Goal: Task Accomplishment & Management: Use online tool/utility

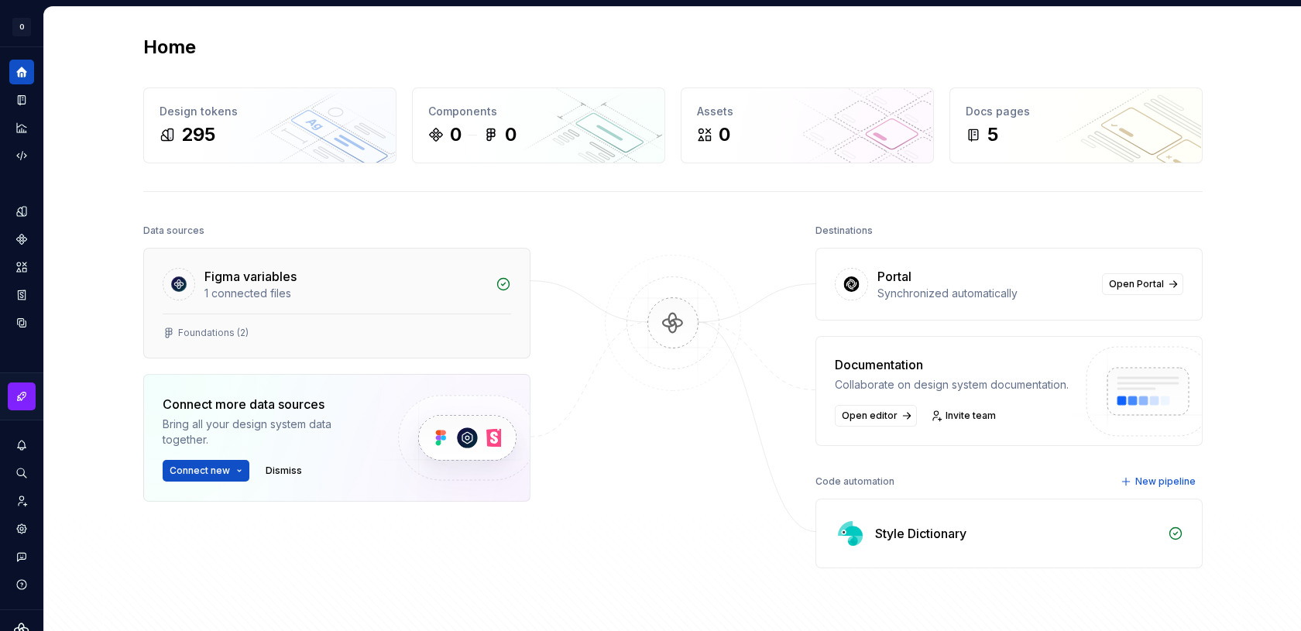
click at [323, 280] on div "Figma variables" at bounding box center [345, 276] width 282 height 19
click at [262, 292] on div "1 connected files" at bounding box center [345, 293] width 282 height 15
click at [201, 334] on div "Foundations (2)" at bounding box center [213, 333] width 70 height 12
click at [223, 283] on div "Figma variables" at bounding box center [250, 276] width 92 height 19
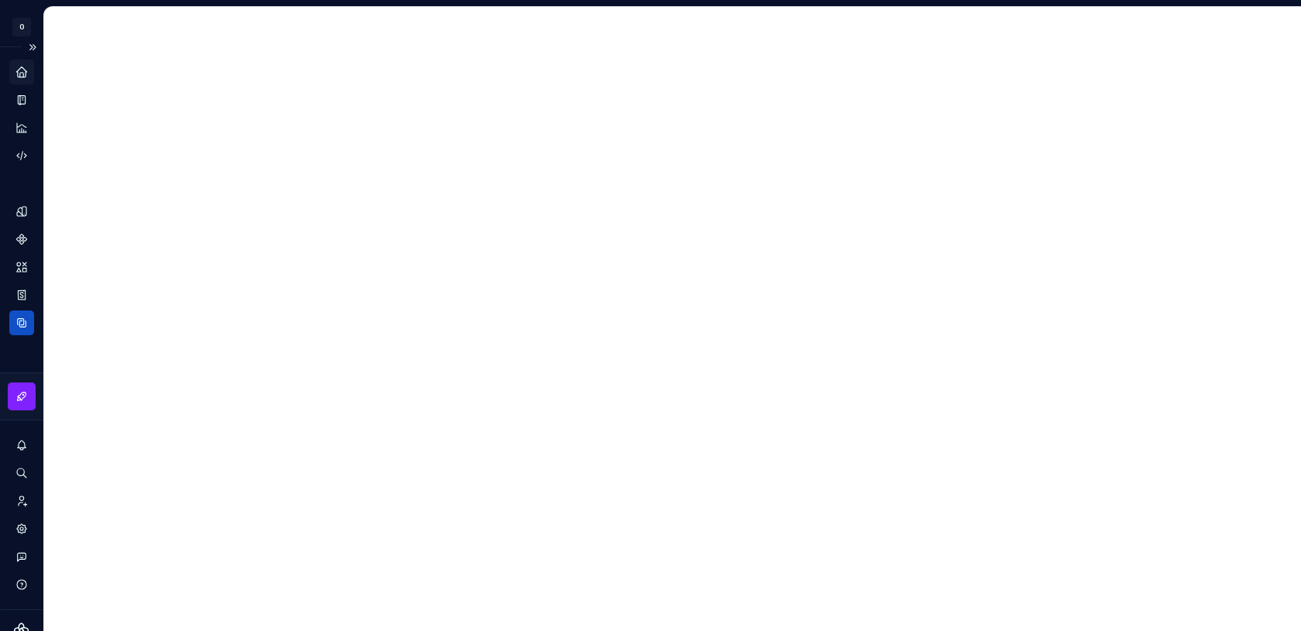
click at [19, 70] on icon "Home" at bounding box center [21, 72] width 10 height 10
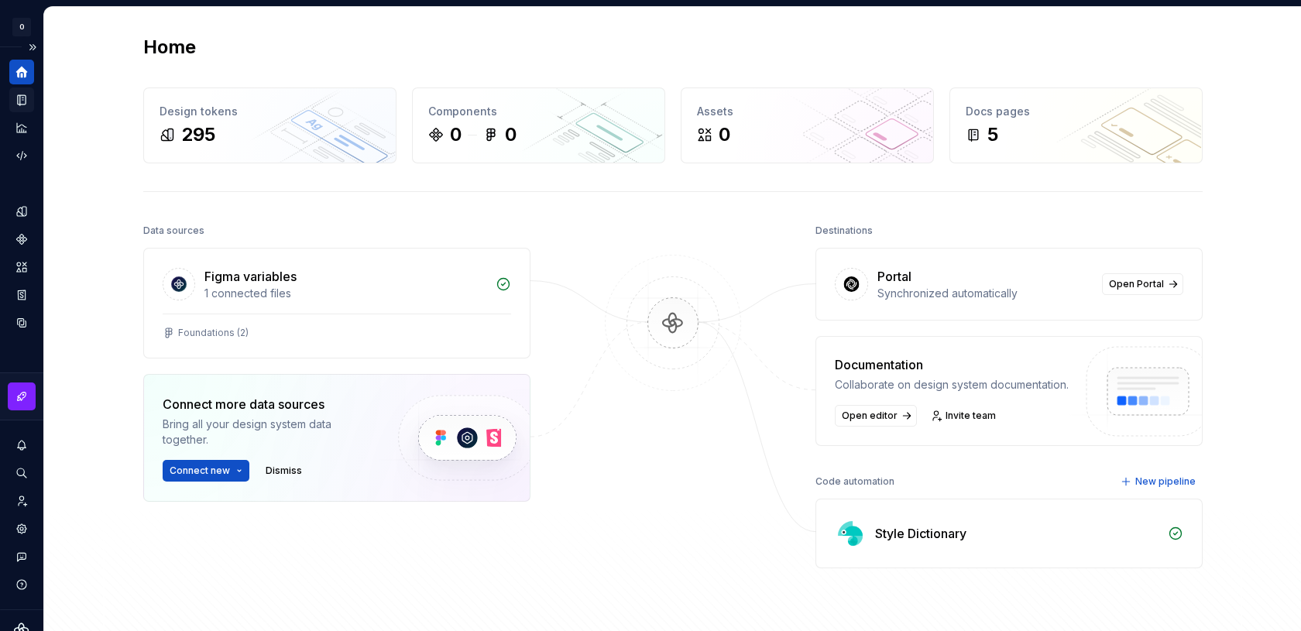
click at [17, 105] on icon "Documentation" at bounding box center [22, 100] width 14 height 14
click at [249, 330] on div "Foundations (2)" at bounding box center [337, 333] width 349 height 12
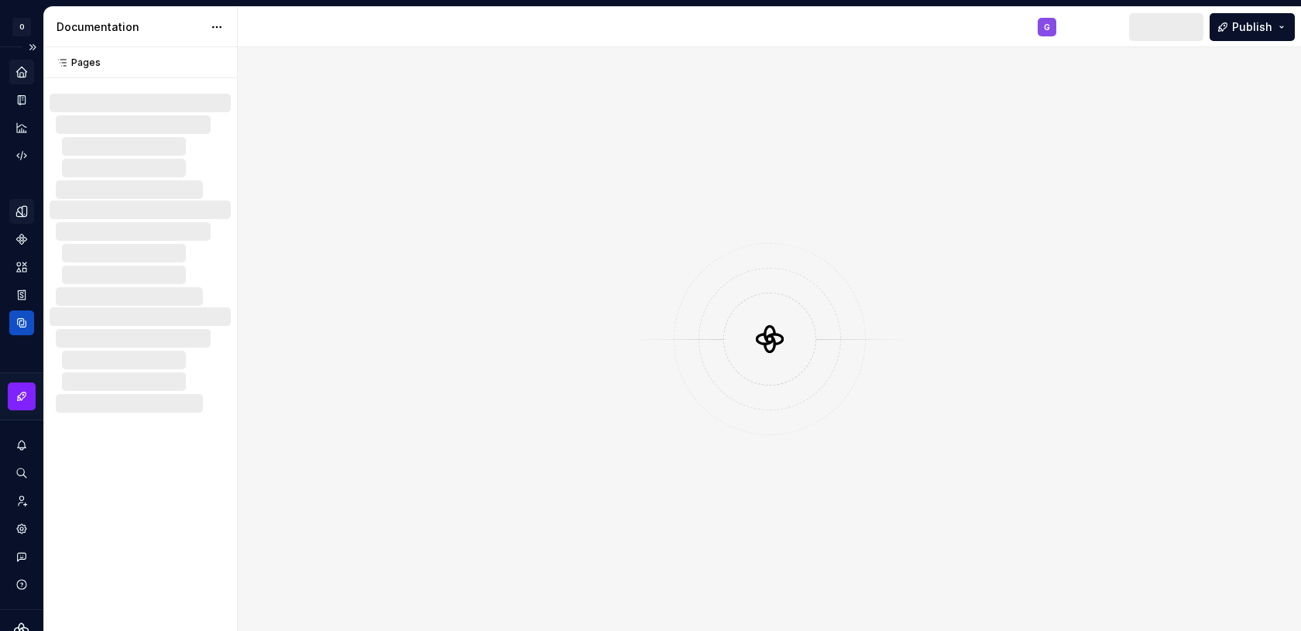
click at [15, 215] on icon "Design tokens" at bounding box center [22, 211] width 14 height 14
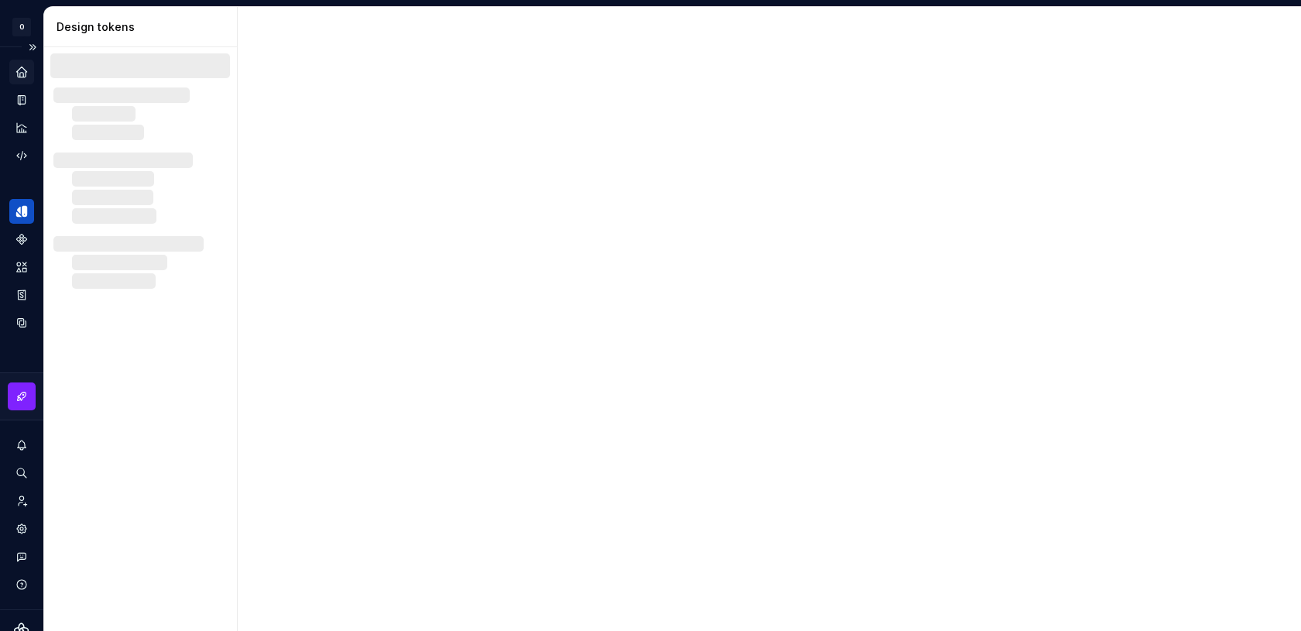
click at [23, 80] on div "Home" at bounding box center [21, 72] width 25 height 25
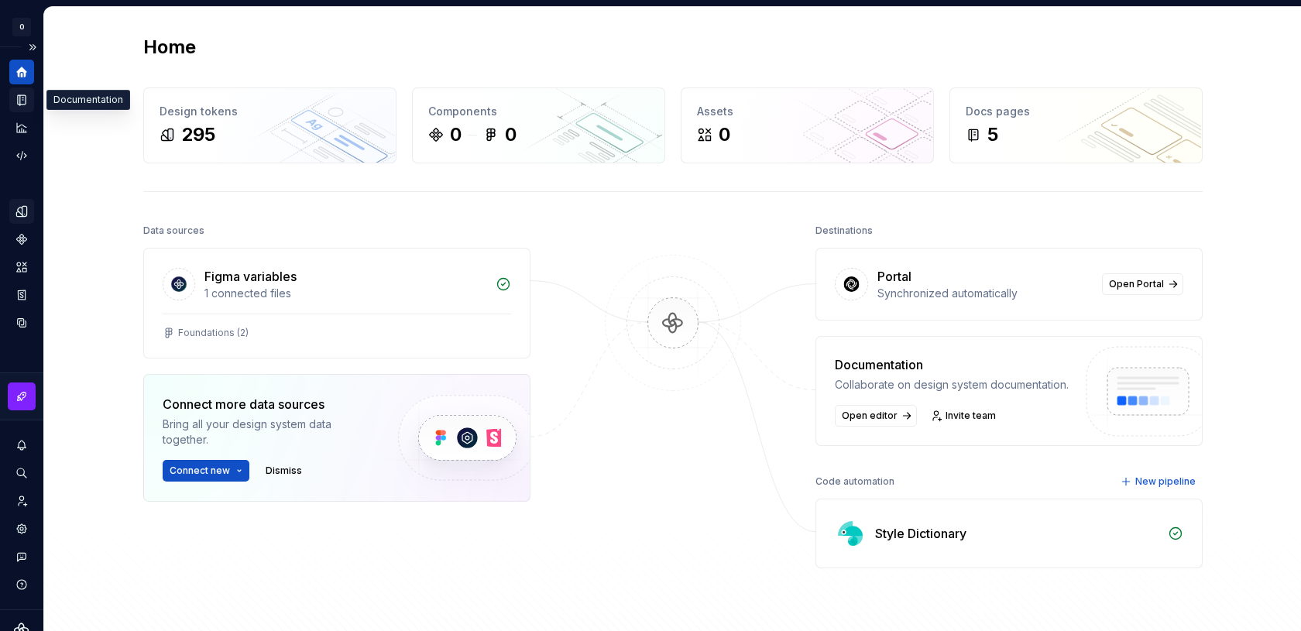
click at [15, 108] on div "Documentation" at bounding box center [21, 100] width 25 height 25
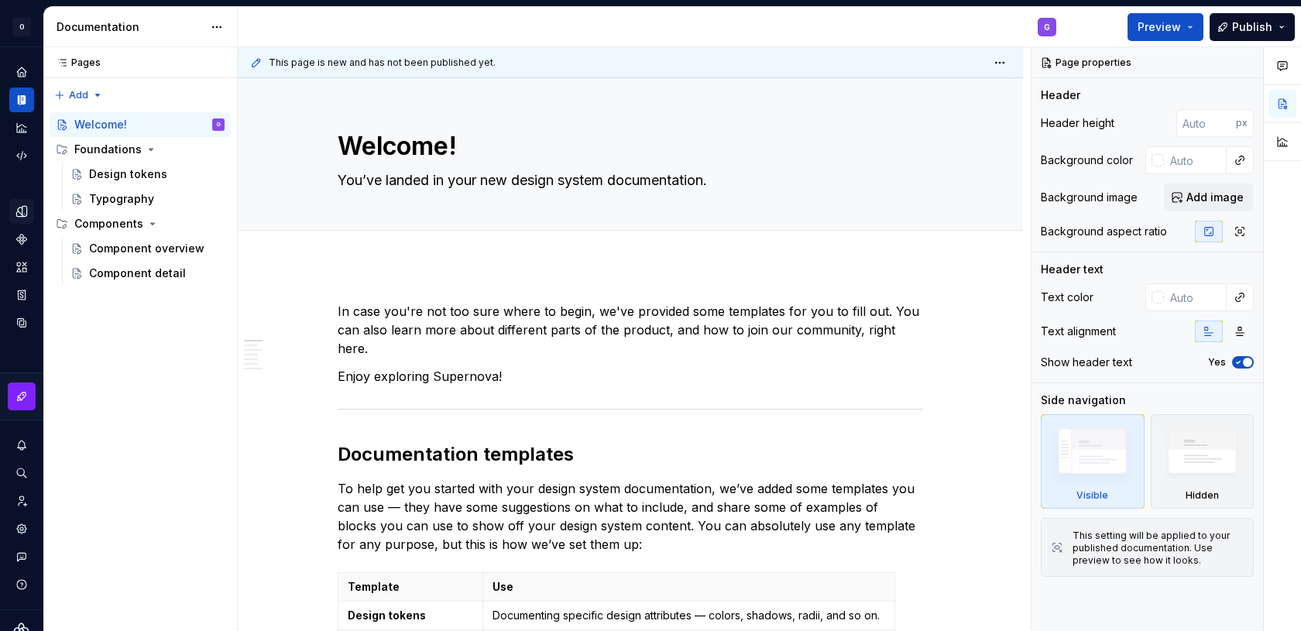
click at [19, 76] on icon "Home" at bounding box center [21, 71] width 9 height 9
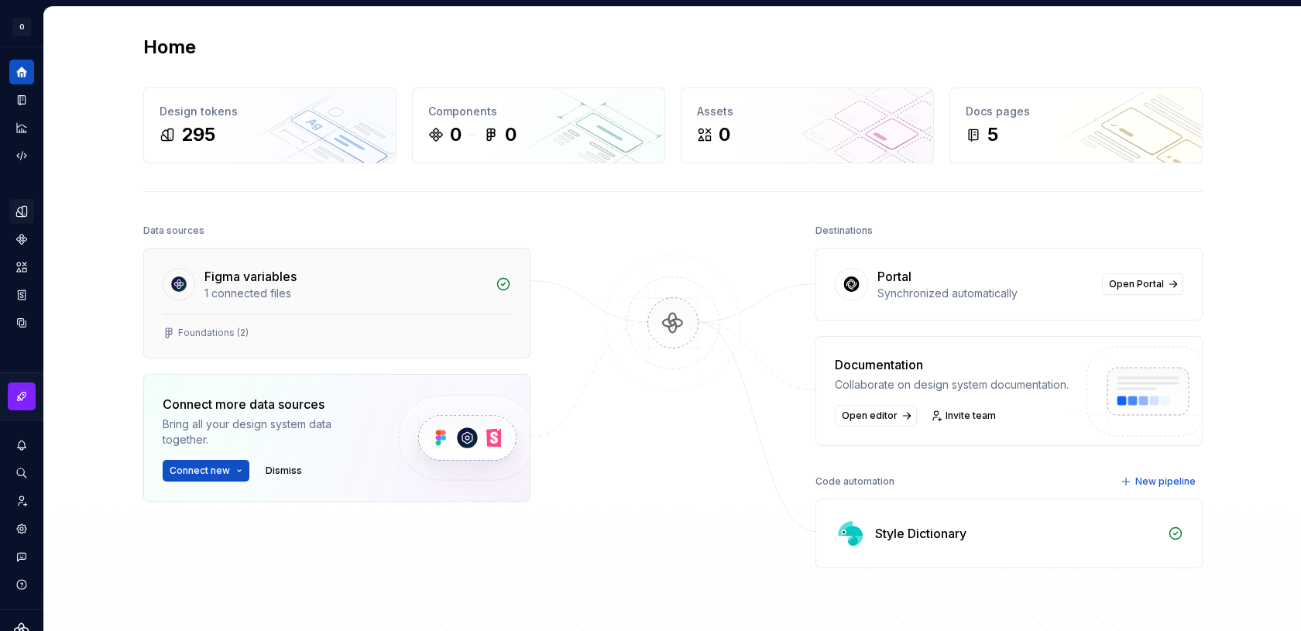
click at [335, 314] on div "Foundations (2)" at bounding box center [337, 336] width 386 height 44
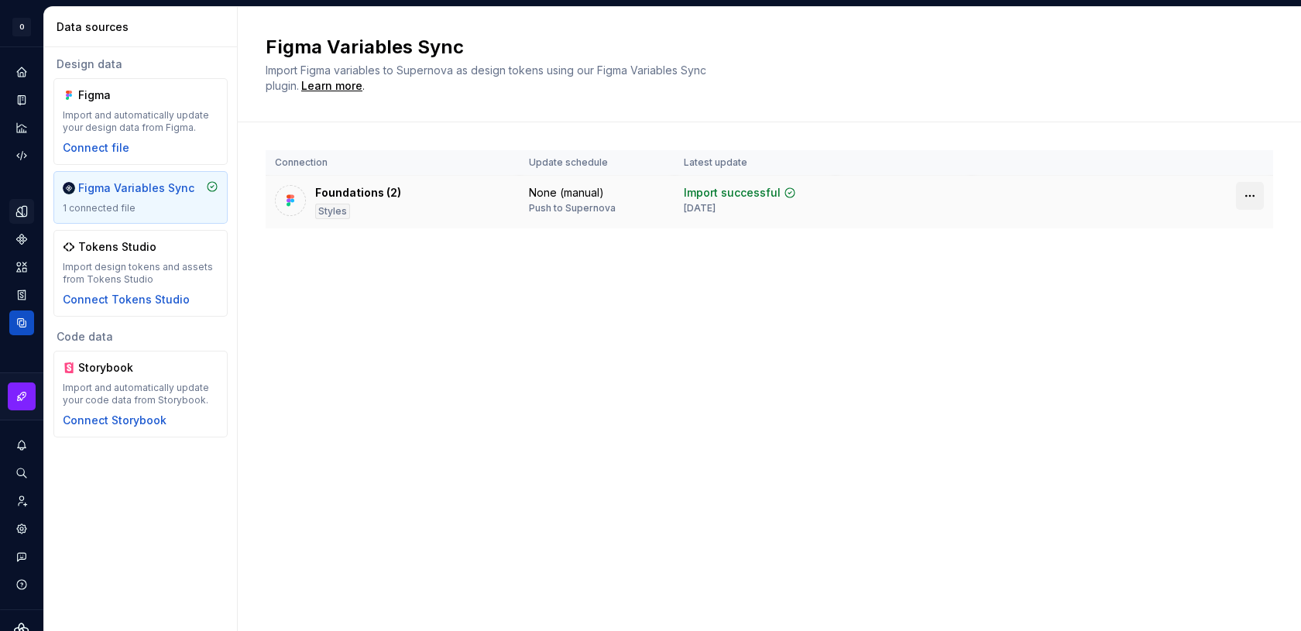
click at [1254, 191] on html "O Odyssey G Design system data Data sources Design data Figma Import and automa…" at bounding box center [650, 315] width 1301 height 631
click at [1225, 226] on div "Disconnect plugin" at bounding box center [1241, 228] width 101 height 15
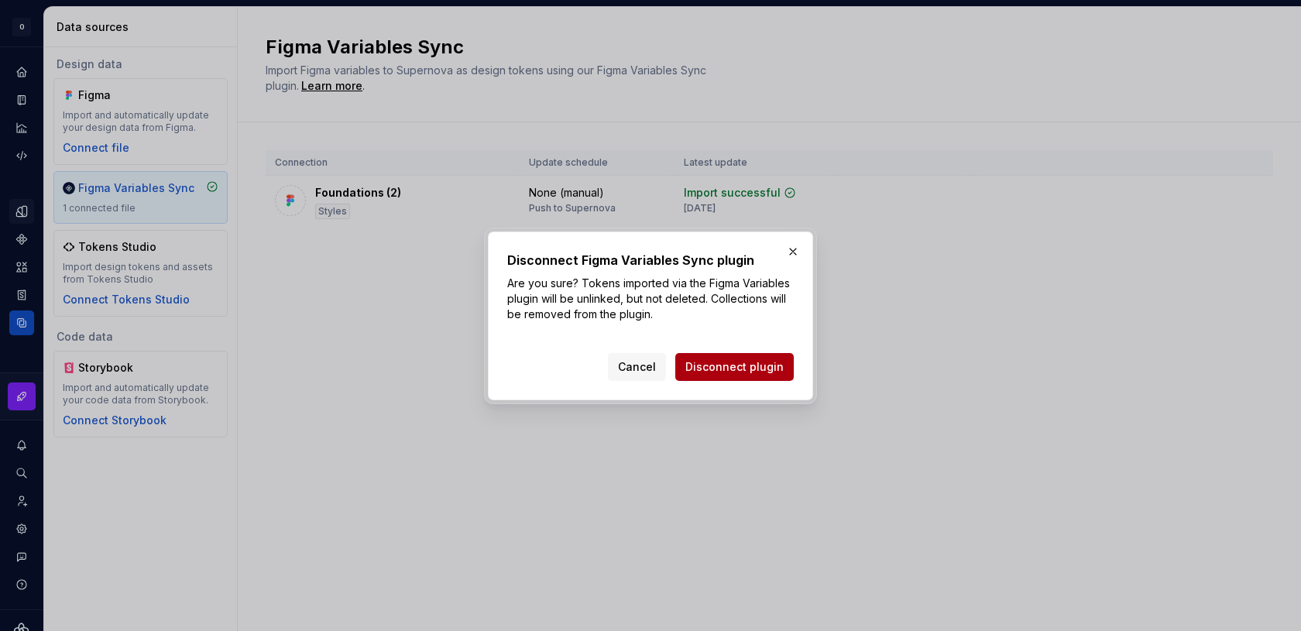
click at [778, 362] on span "Disconnect plugin" at bounding box center [735, 366] width 98 height 15
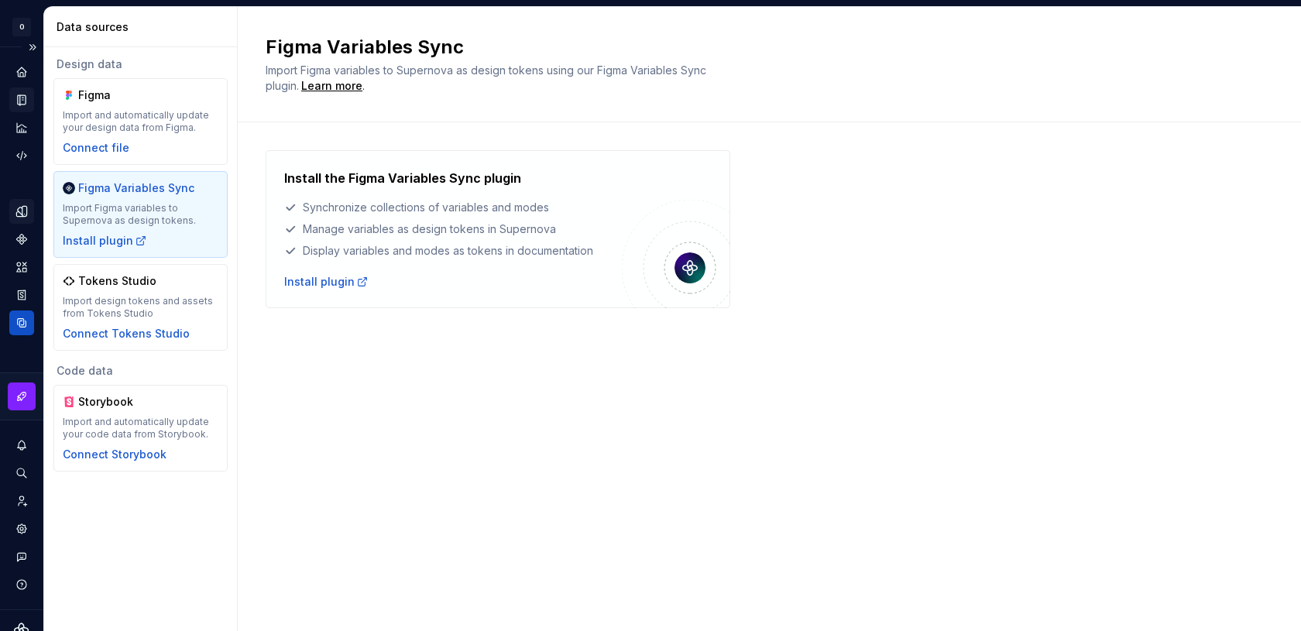
click at [24, 95] on icon "Documentation" at bounding box center [22, 100] width 8 height 10
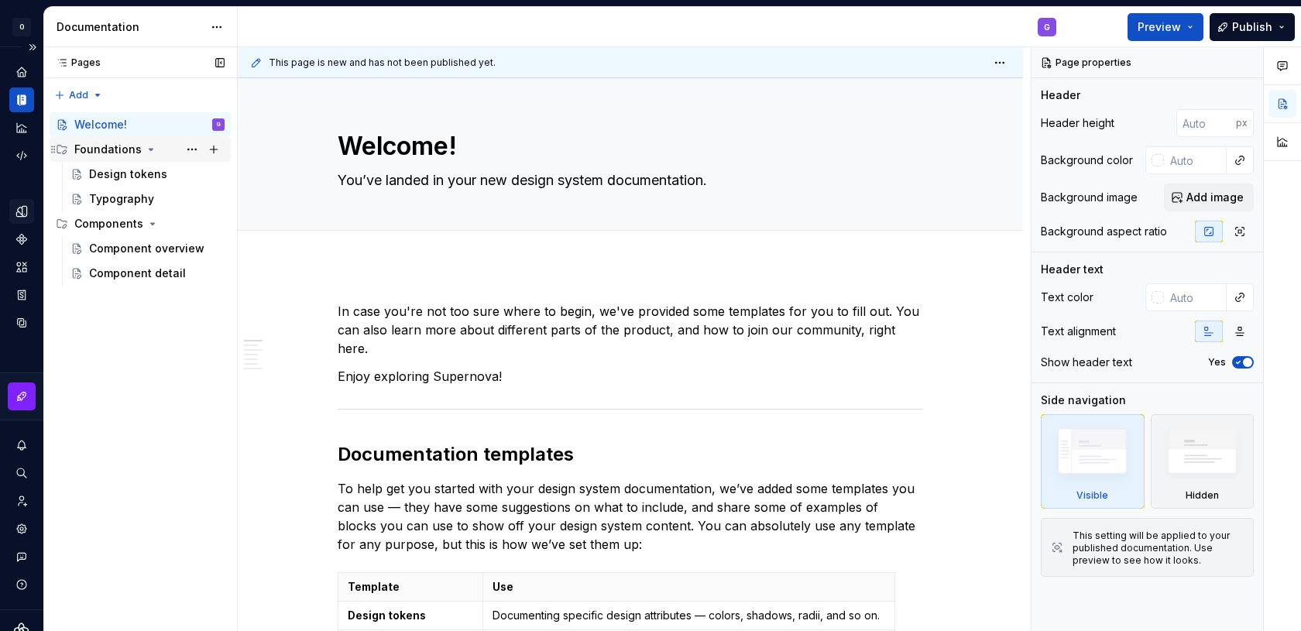
click at [149, 150] on icon "Page tree" at bounding box center [151, 150] width 4 height 2
click at [150, 150] on icon "Page tree" at bounding box center [151, 150] width 2 height 4
click at [193, 149] on button "Page tree" at bounding box center [192, 150] width 22 height 22
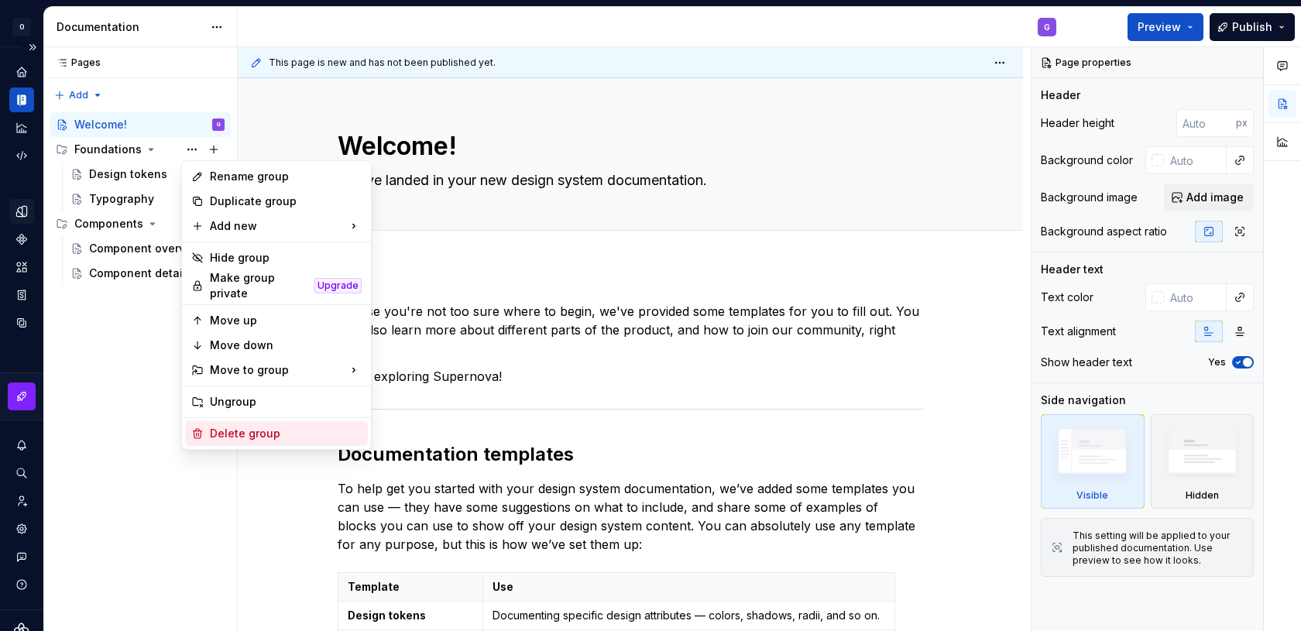
click at [235, 426] on div "Delete group" at bounding box center [286, 433] width 152 height 15
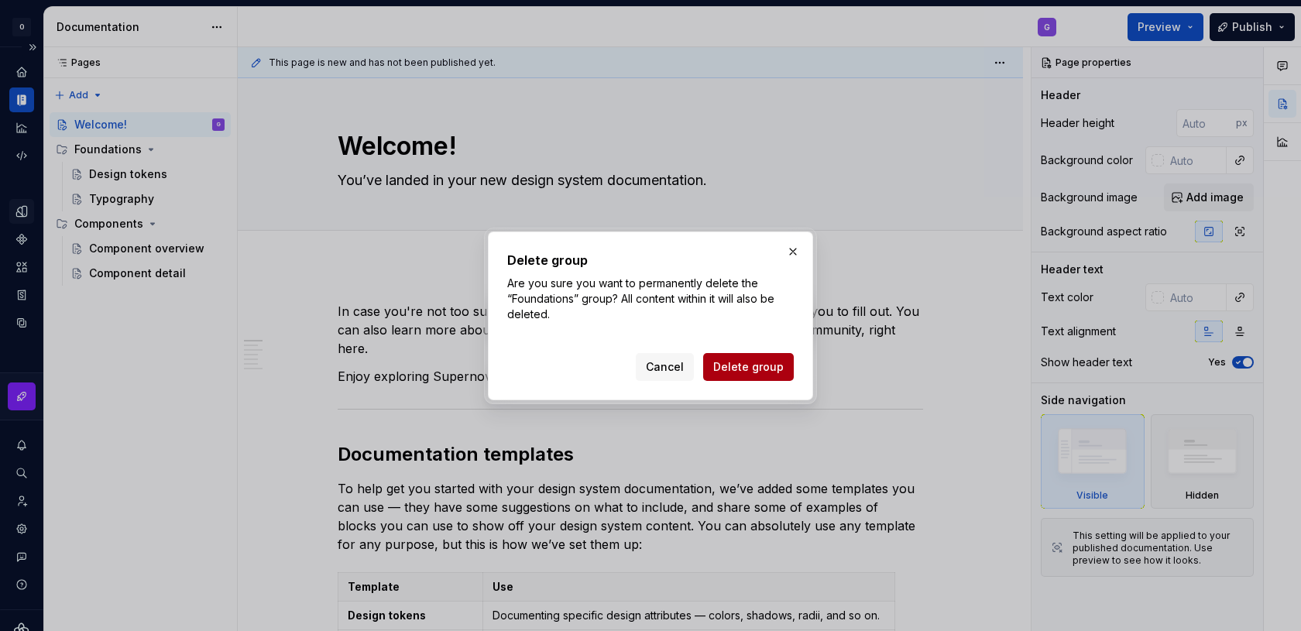
click at [734, 365] on span "Delete group" at bounding box center [748, 366] width 70 height 15
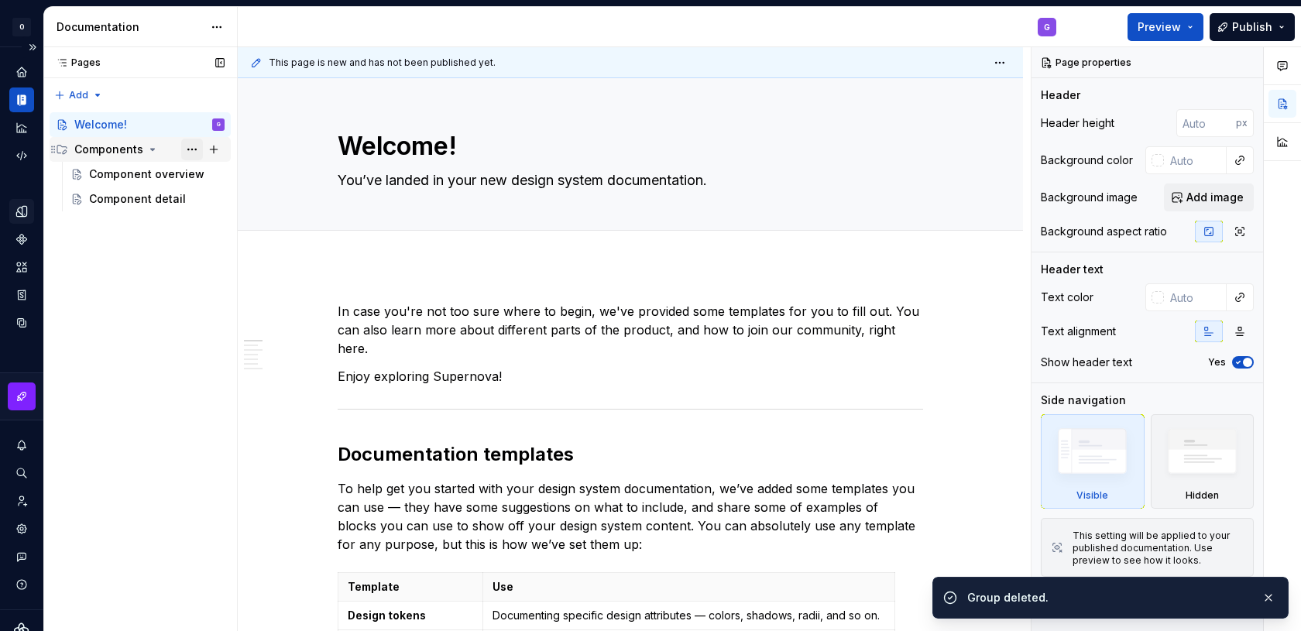
click at [197, 150] on button "Page tree" at bounding box center [192, 150] width 22 height 22
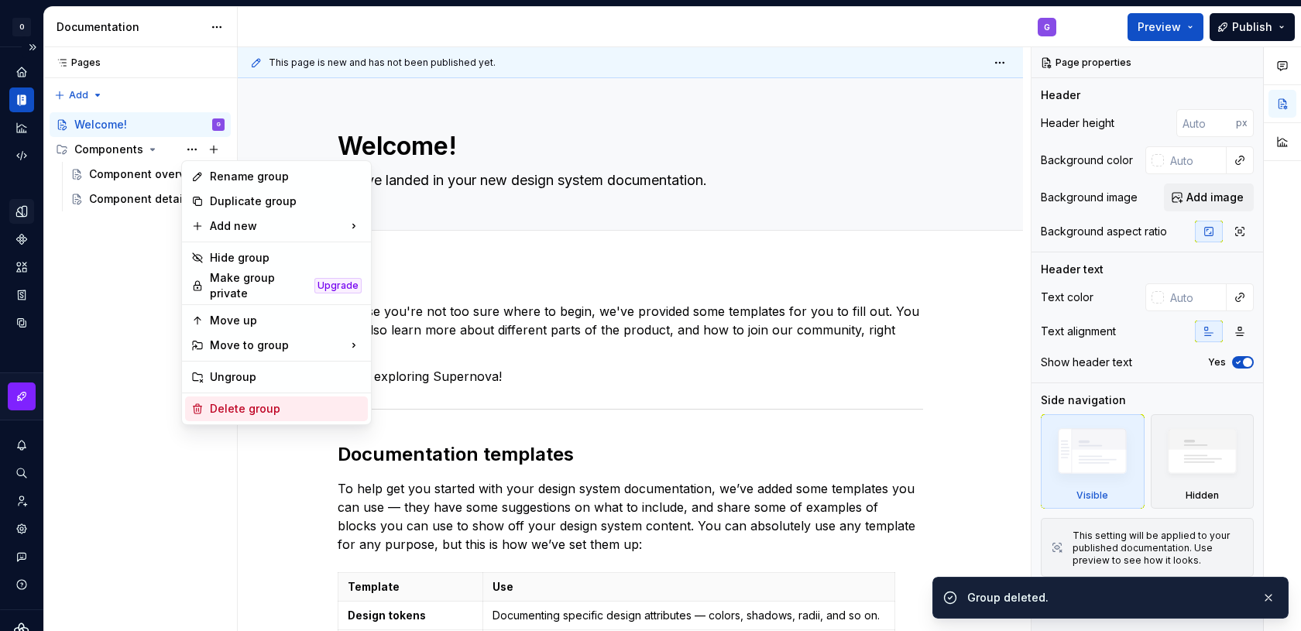
click at [235, 401] on div "Delete group" at bounding box center [286, 408] width 152 height 15
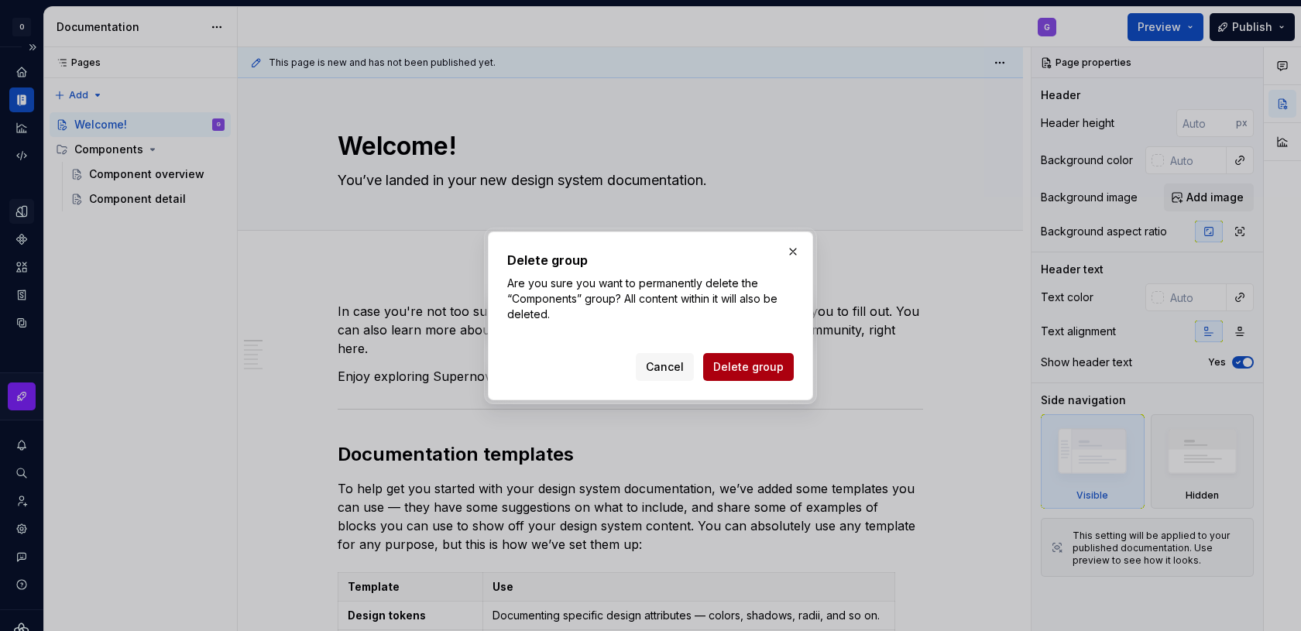
click at [760, 354] on button "Delete group" at bounding box center [748, 367] width 91 height 28
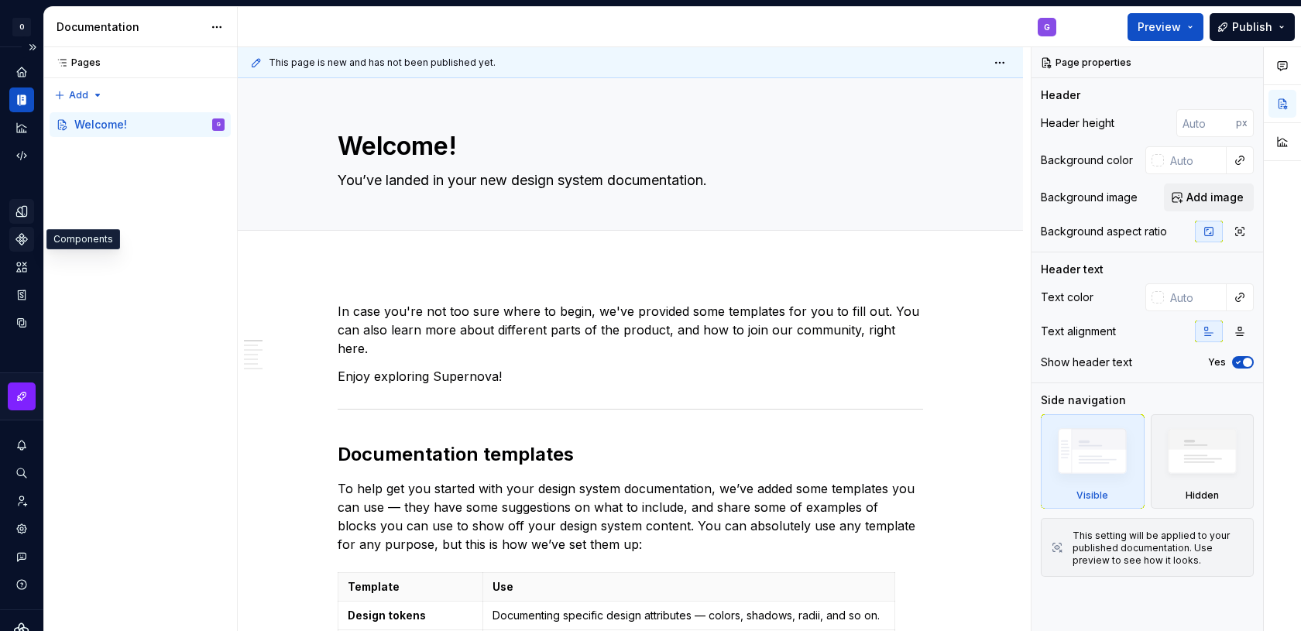
click at [14, 240] on div "Components" at bounding box center [21, 239] width 25 height 25
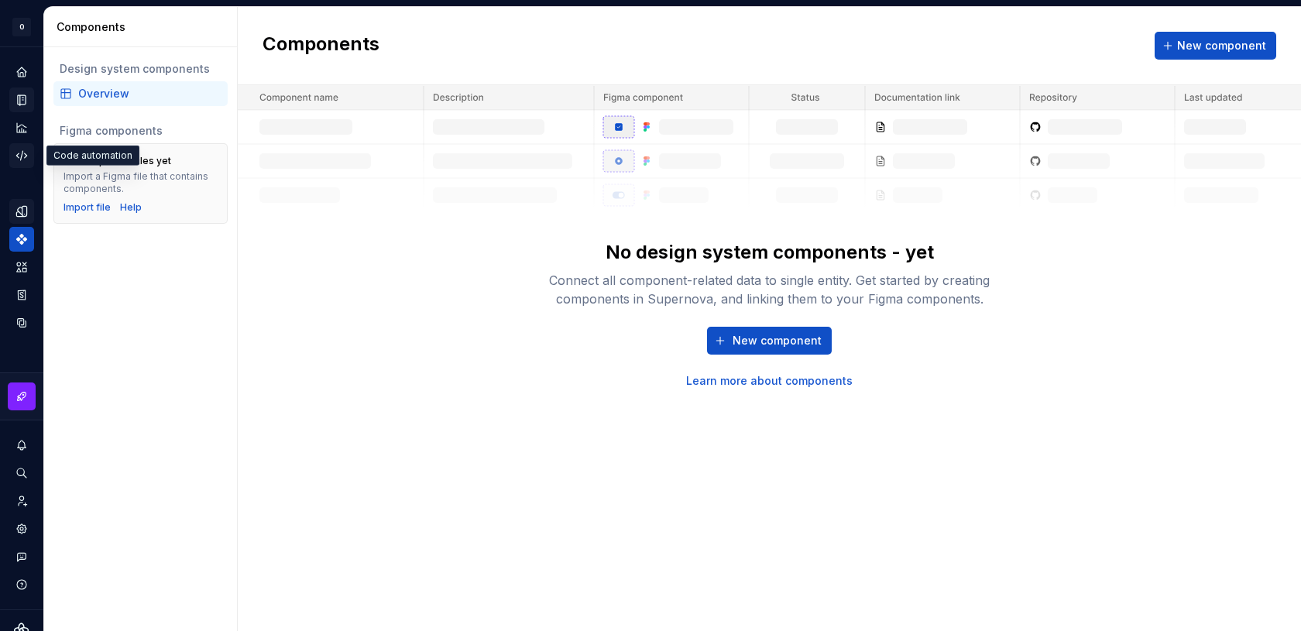
click at [18, 157] on icon "Code automation" at bounding box center [21, 155] width 10 height 9
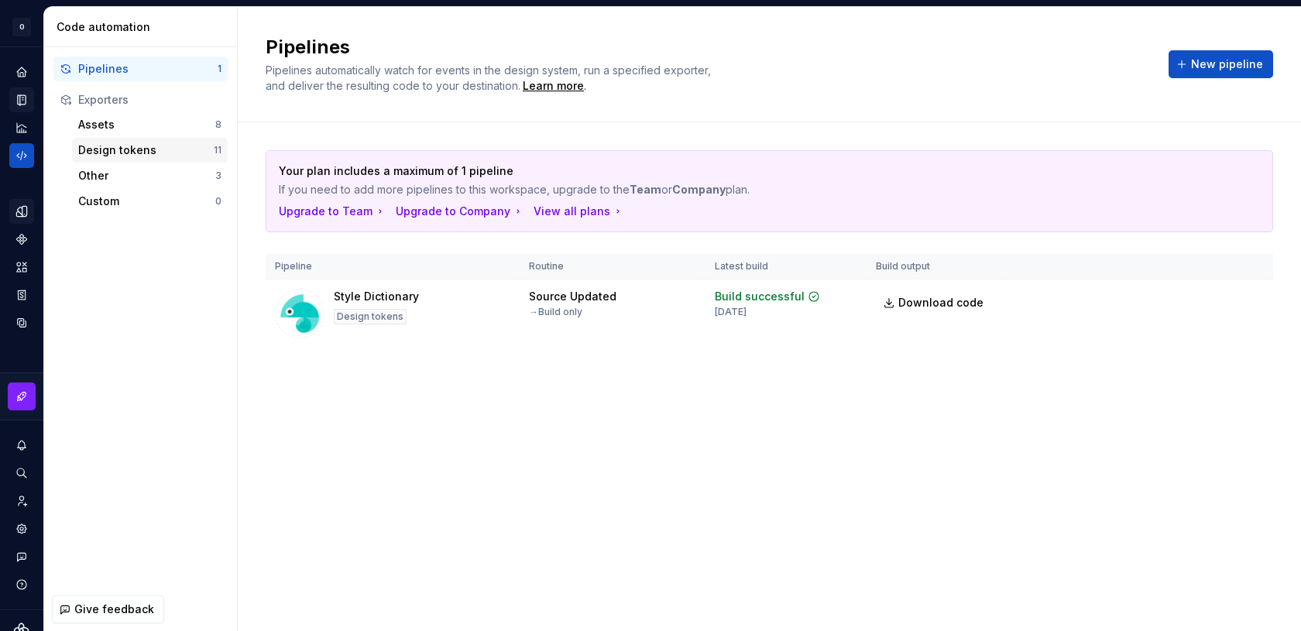
click at [162, 158] on div "Design tokens 11" at bounding box center [150, 150] width 156 height 25
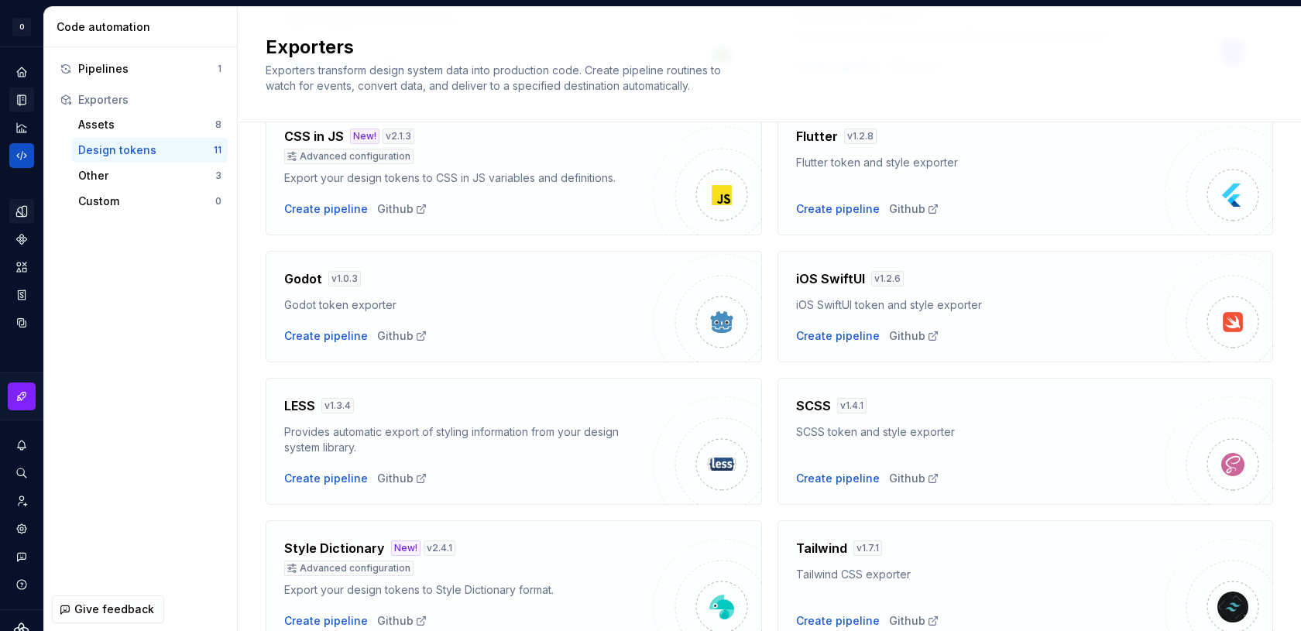
scroll to position [220, 0]
click at [186, 181] on div "Other" at bounding box center [146, 175] width 137 height 15
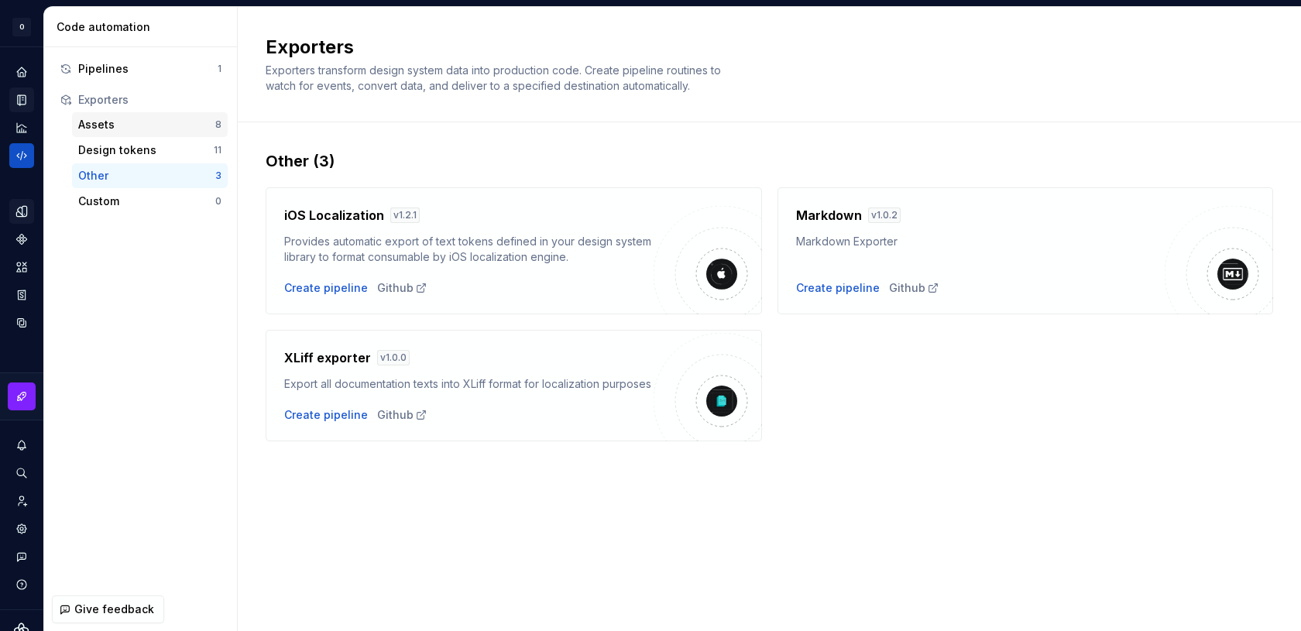
click at [139, 133] on div "Assets 8" at bounding box center [150, 124] width 156 height 25
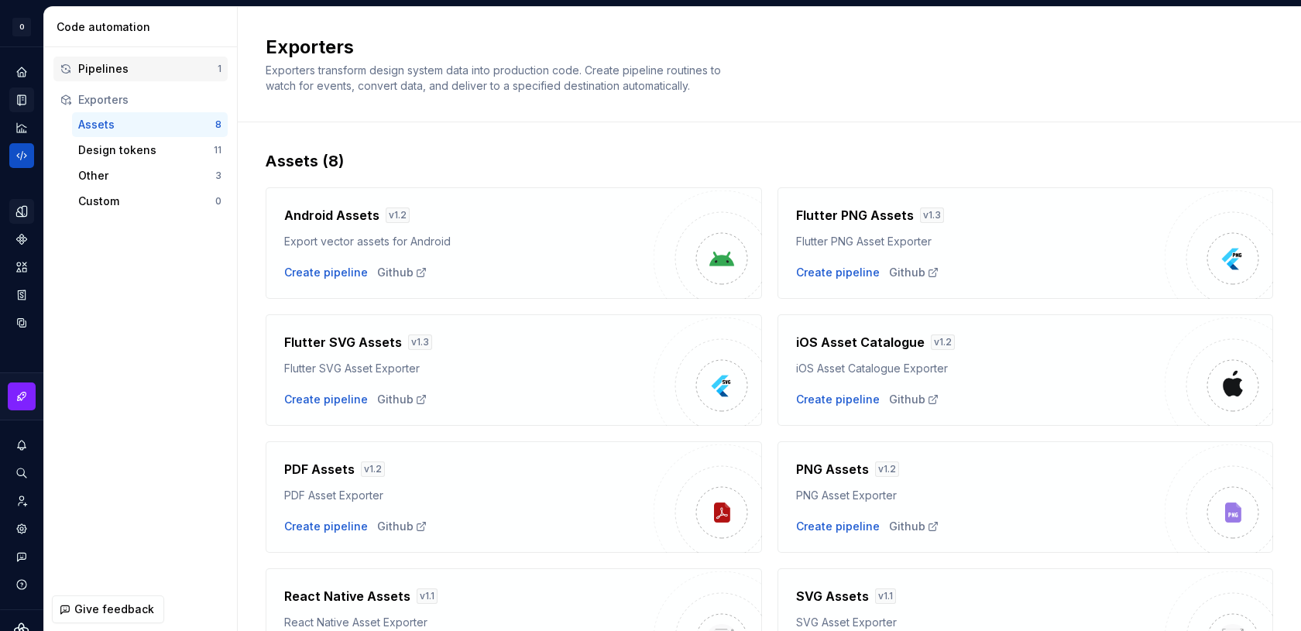
click at [105, 79] on div "Pipelines 1" at bounding box center [140, 69] width 174 height 25
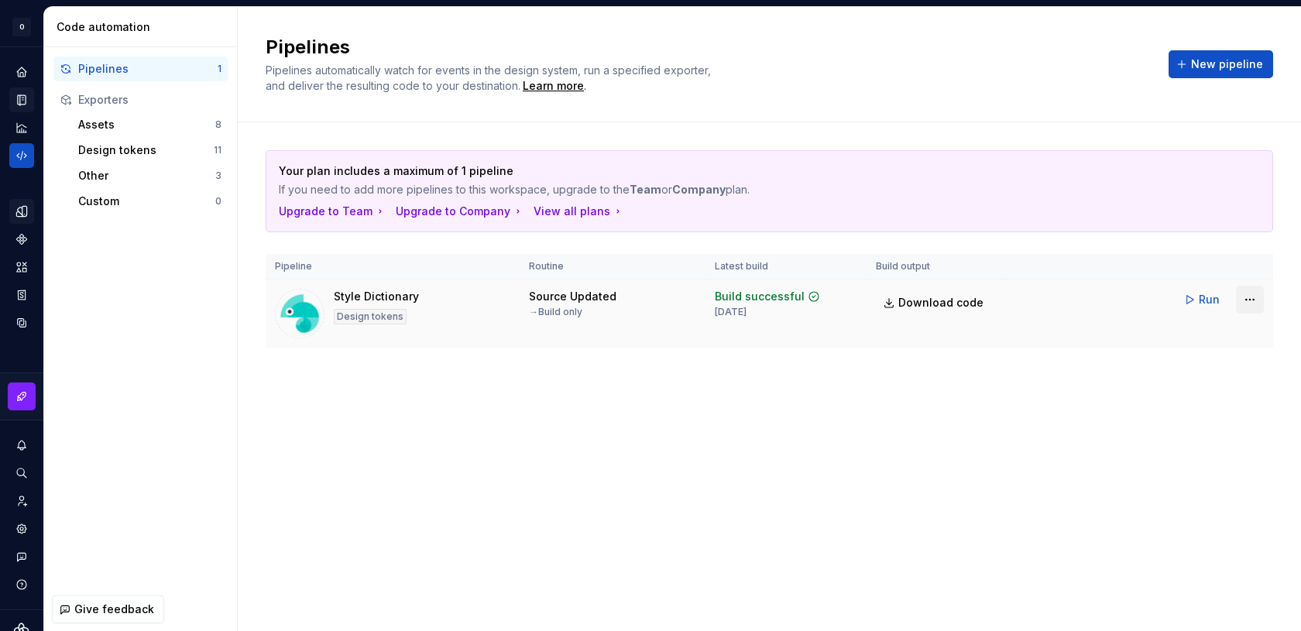
click at [1254, 297] on html "O Odyssey G Design system data Code automation Pipelines 1 Exporters Assets 8 D…" at bounding box center [650, 315] width 1301 height 631
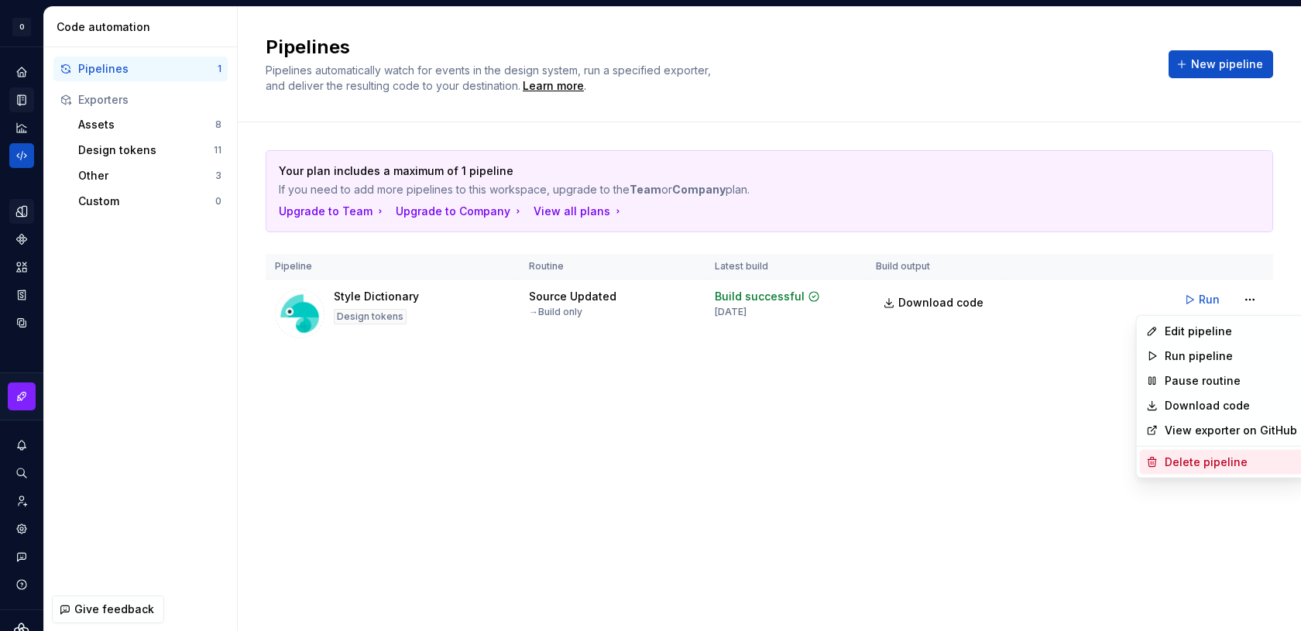
click at [1178, 461] on div "Delete pipeline" at bounding box center [1231, 462] width 132 height 15
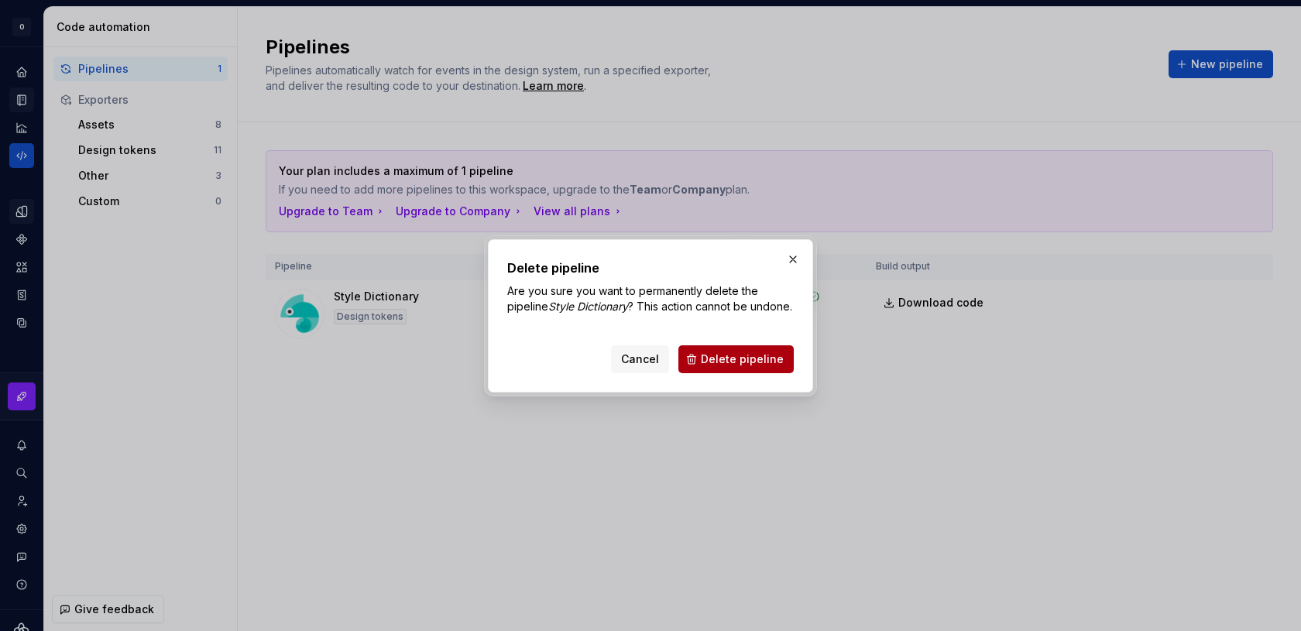
click at [746, 367] on span "Delete pipeline" at bounding box center [742, 359] width 83 height 15
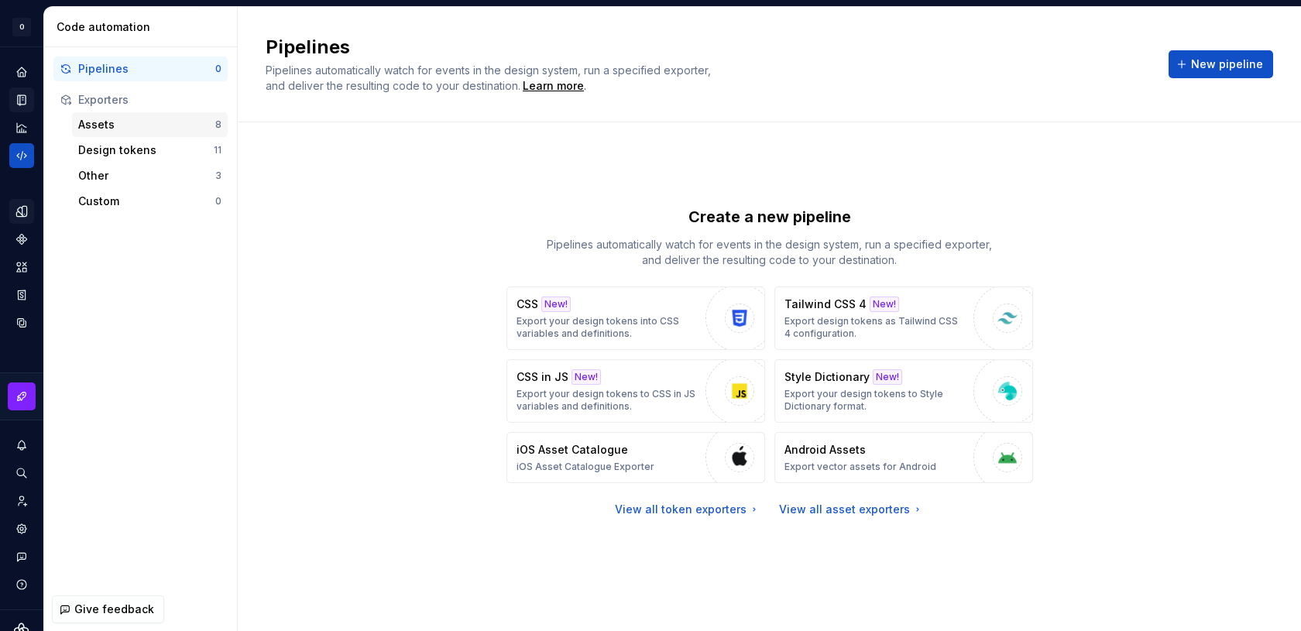
click at [104, 121] on div "Assets" at bounding box center [146, 124] width 137 height 15
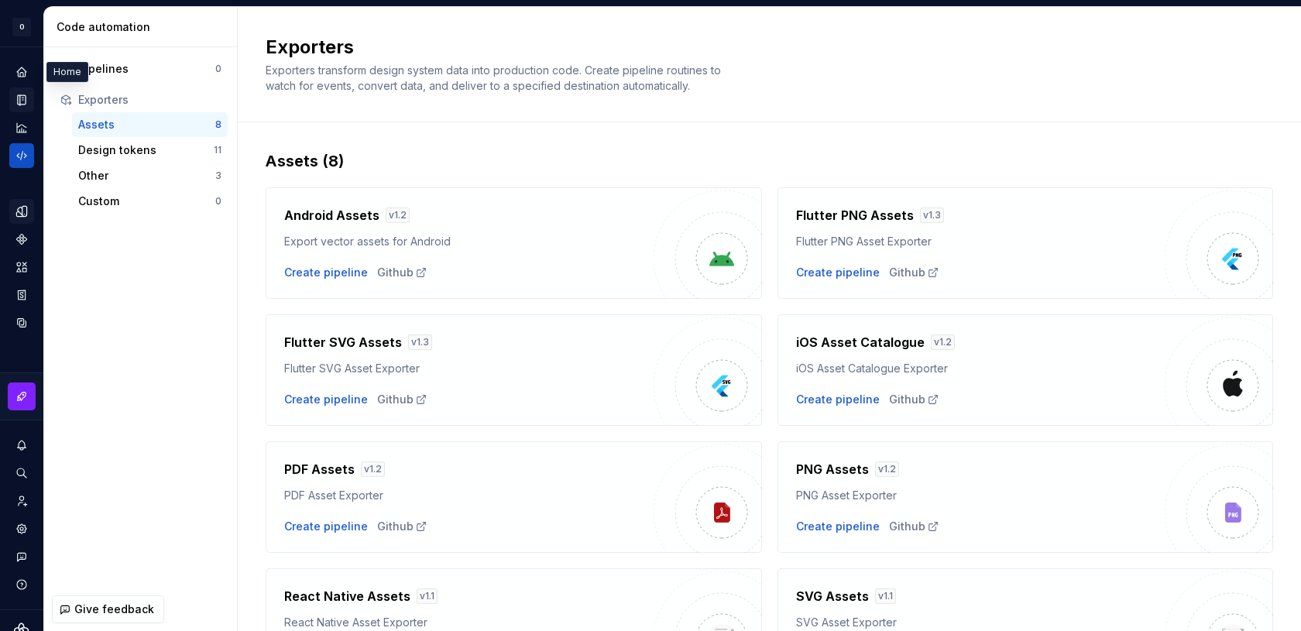
click at [18, 70] on icon "Home" at bounding box center [21, 71] width 9 height 9
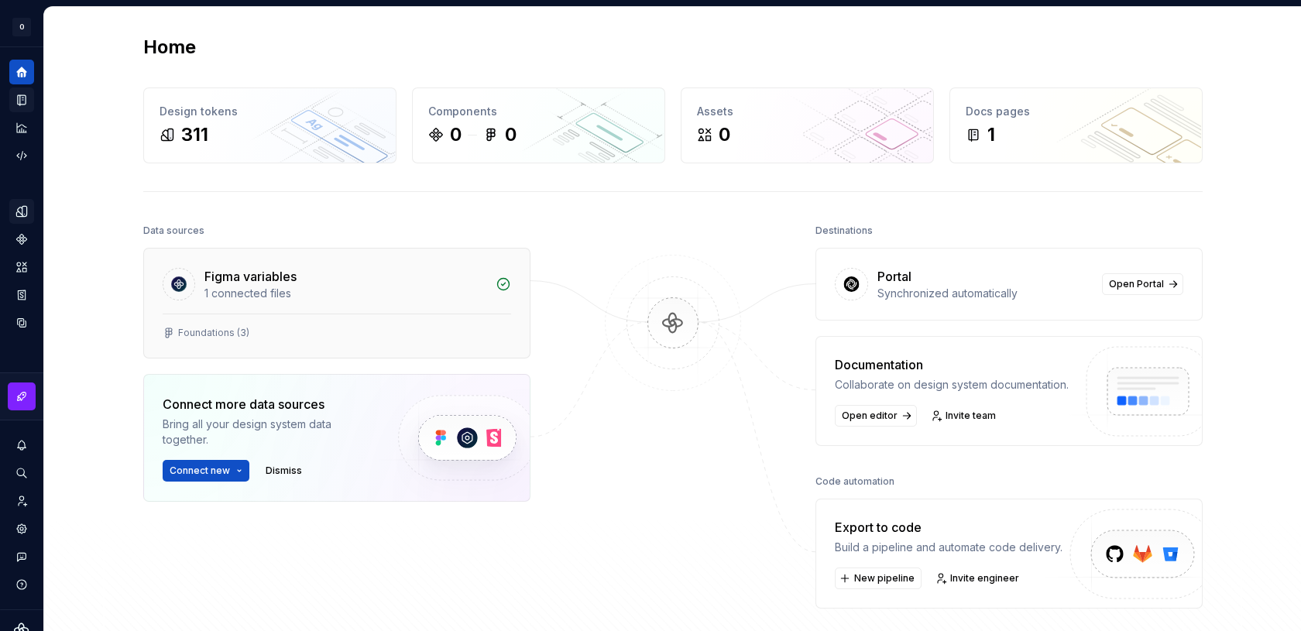
click at [270, 273] on div "Figma variables" at bounding box center [250, 276] width 92 height 19
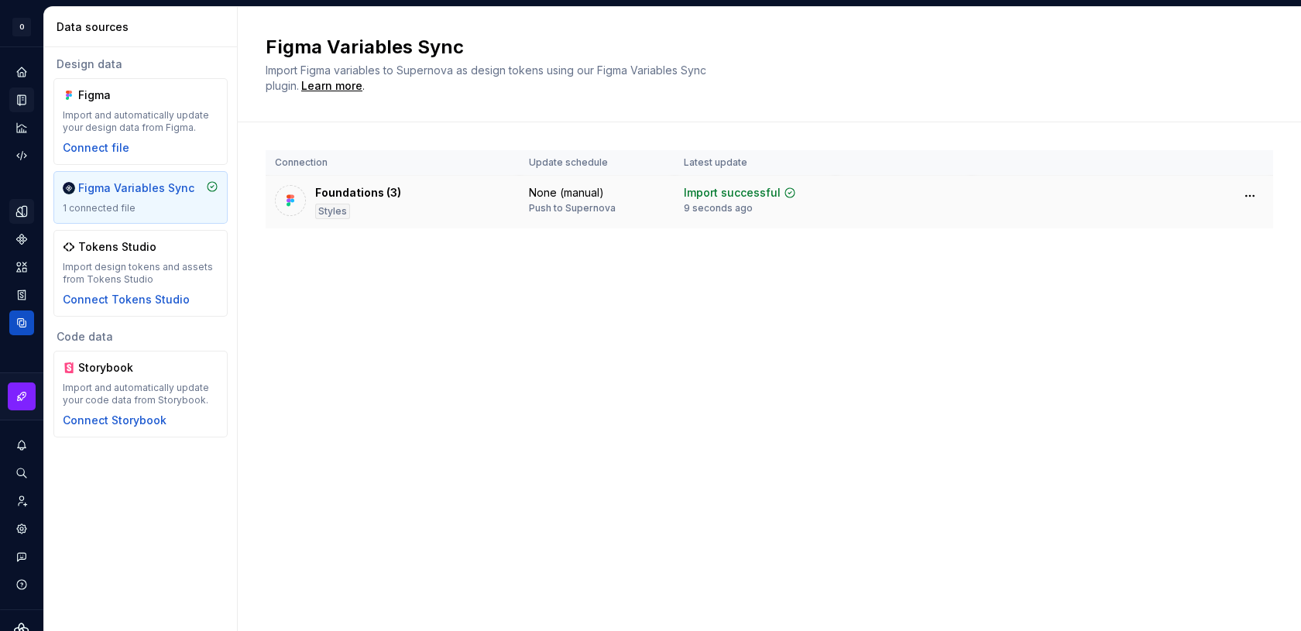
click at [484, 208] on div "Foundations (3) Styles" at bounding box center [392, 202] width 235 height 34
click at [23, 101] on icon "Documentation" at bounding box center [23, 100] width 6 height 9
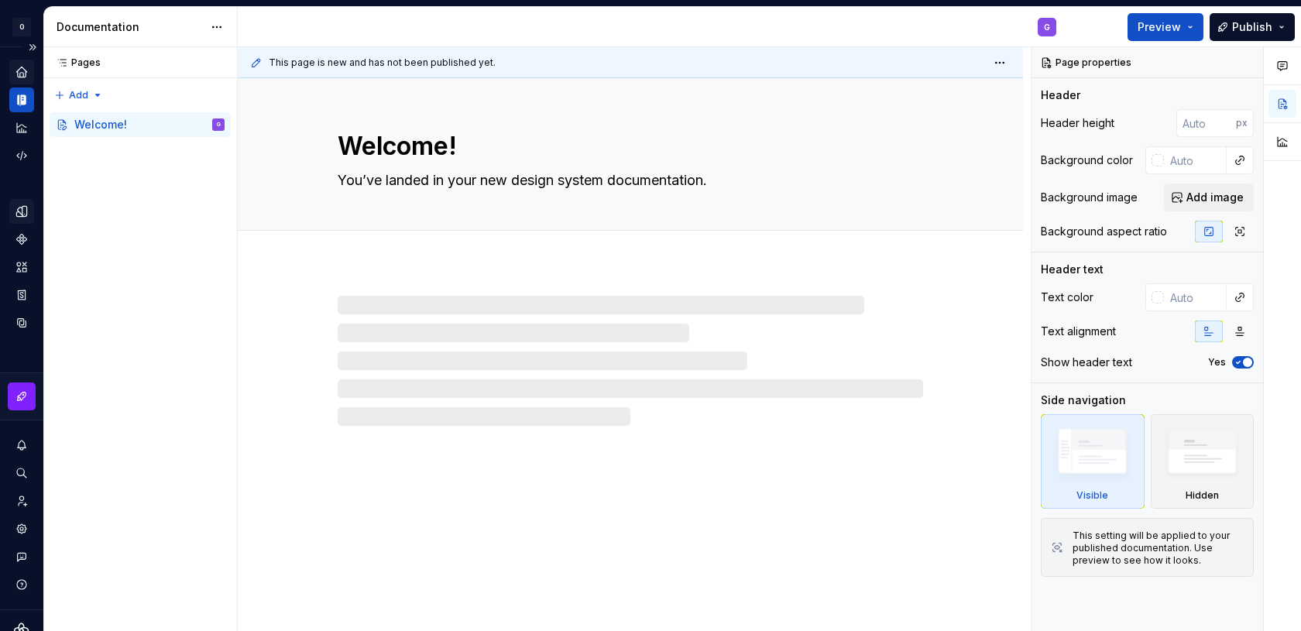
click at [16, 81] on div "Home" at bounding box center [21, 72] width 25 height 25
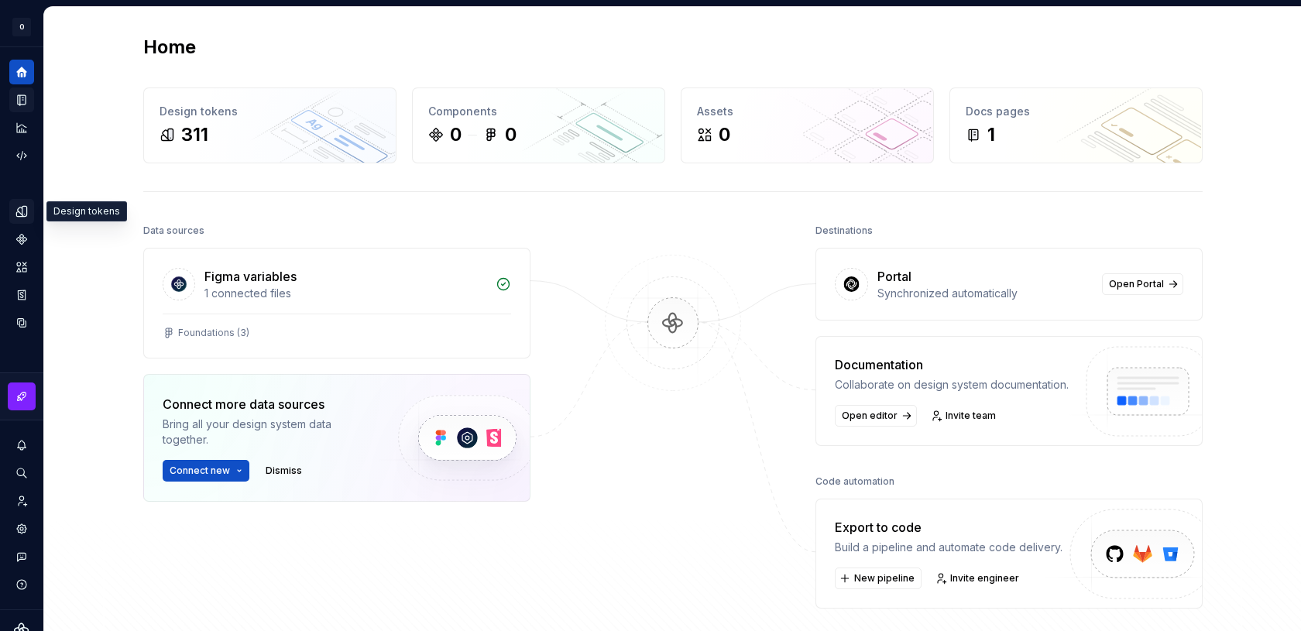
click at [24, 218] on div "Design tokens" at bounding box center [21, 211] width 25 height 25
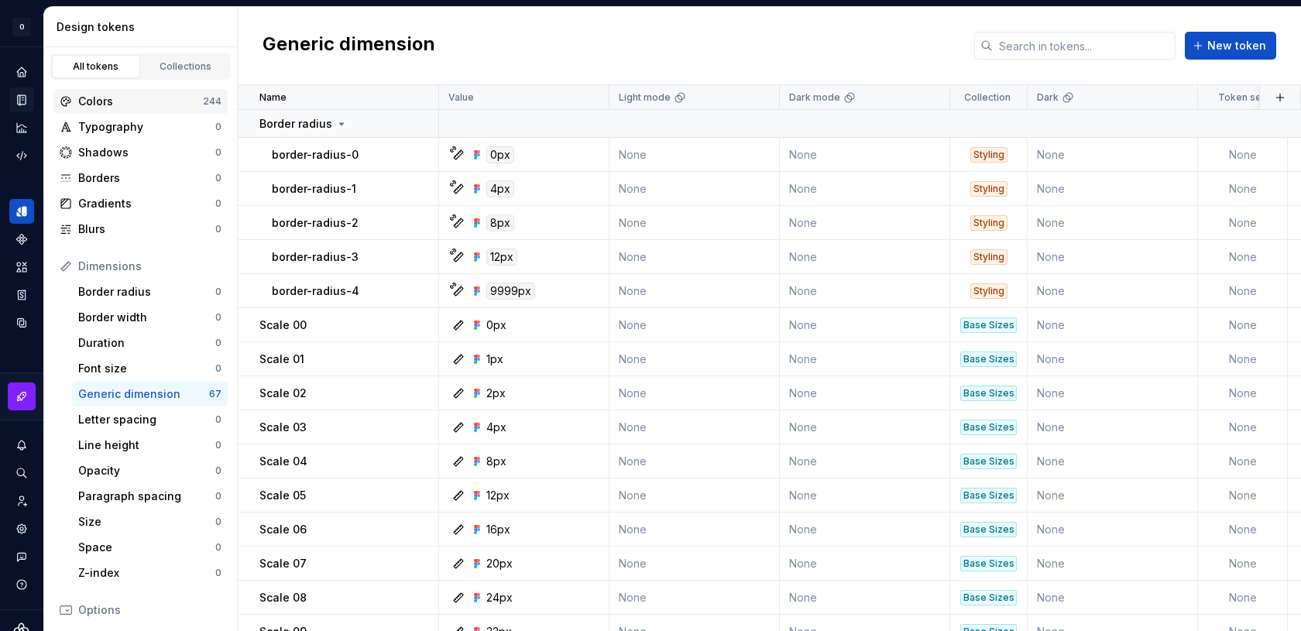
click at [153, 108] on div "Colors 244" at bounding box center [140, 101] width 174 height 25
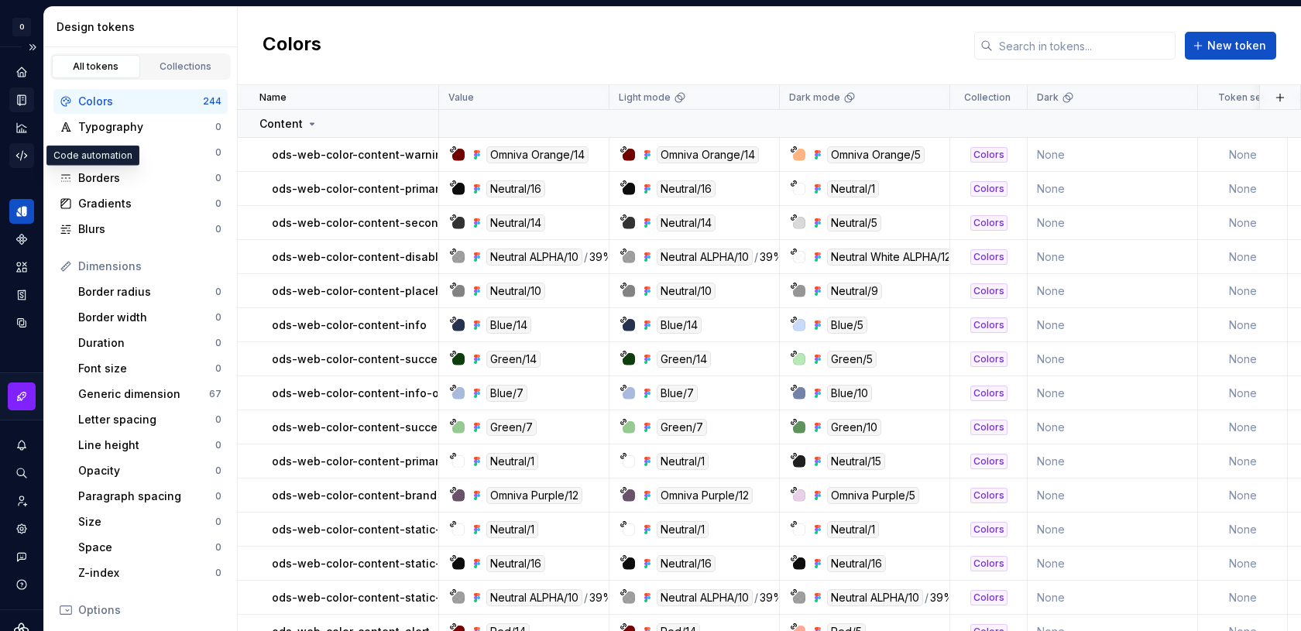
click at [27, 158] on icon "Code automation" at bounding box center [22, 156] width 14 height 14
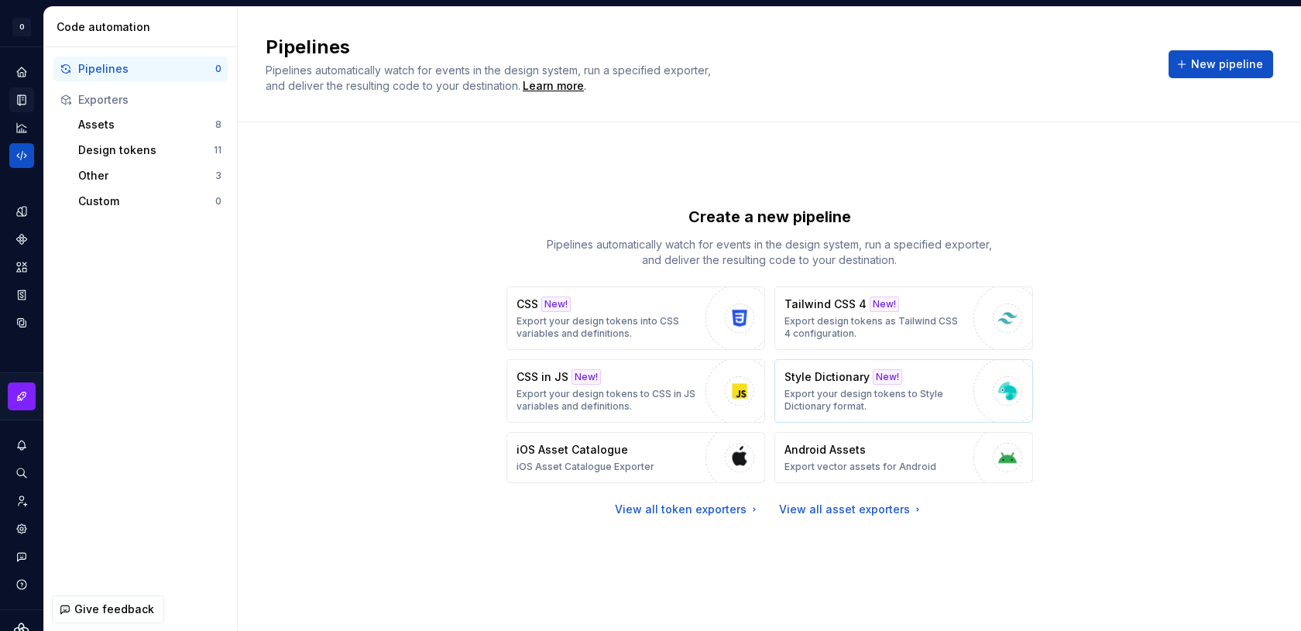
click at [871, 388] on p "Export your design tokens to Style Dictionary format." at bounding box center [875, 400] width 181 height 25
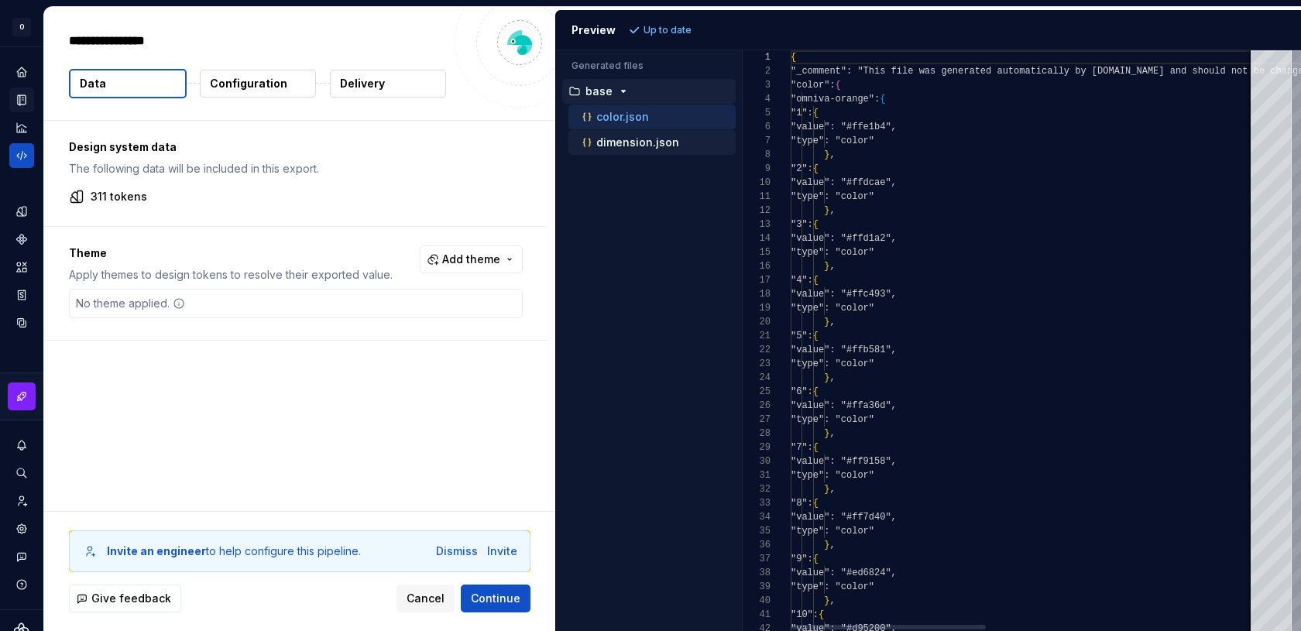
type textarea "*"
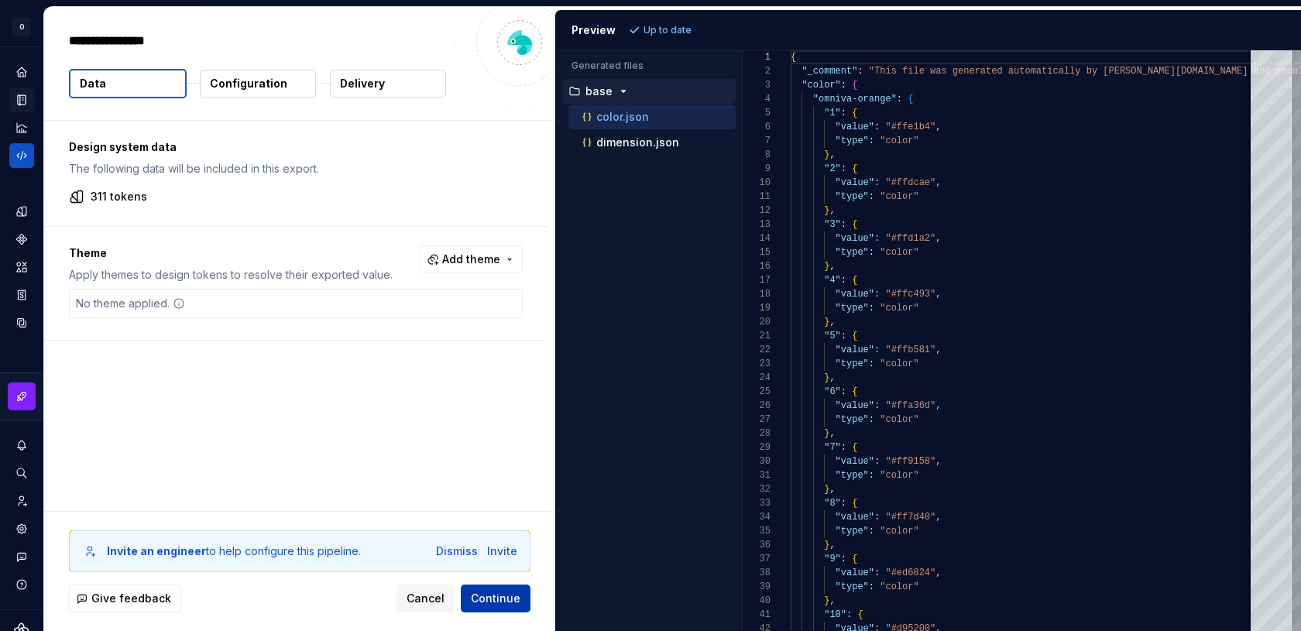
click at [495, 599] on span "Continue" at bounding box center [496, 598] width 50 height 15
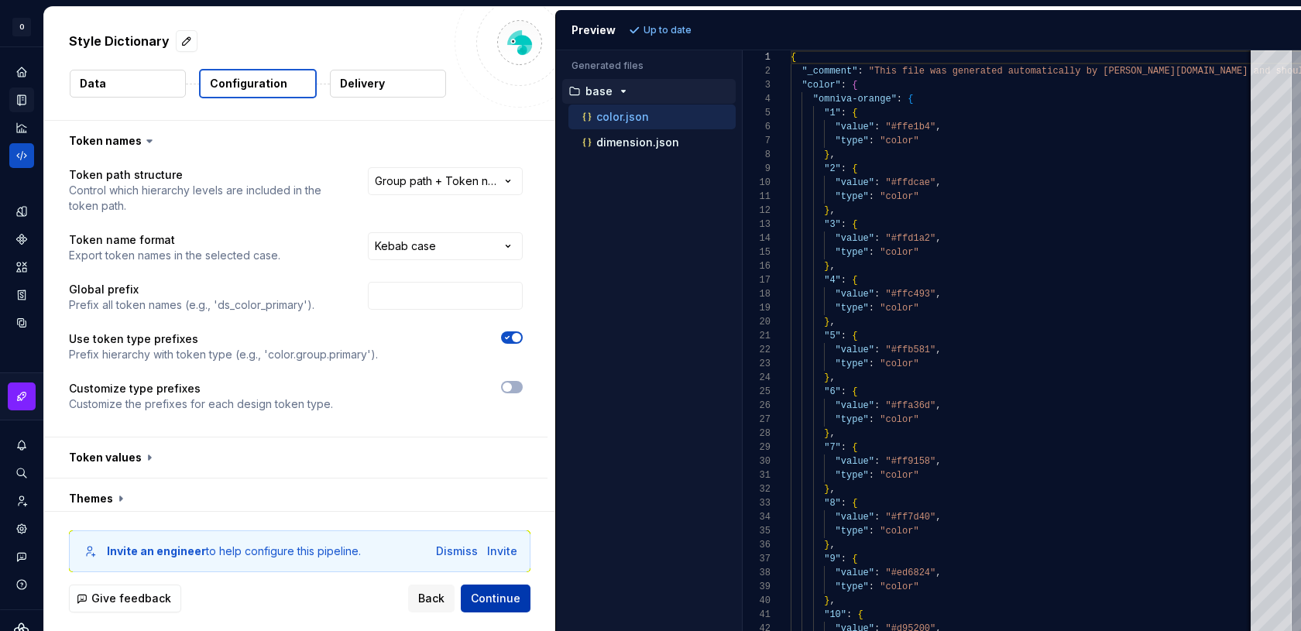
click at [500, 601] on span "Continue" at bounding box center [496, 598] width 50 height 15
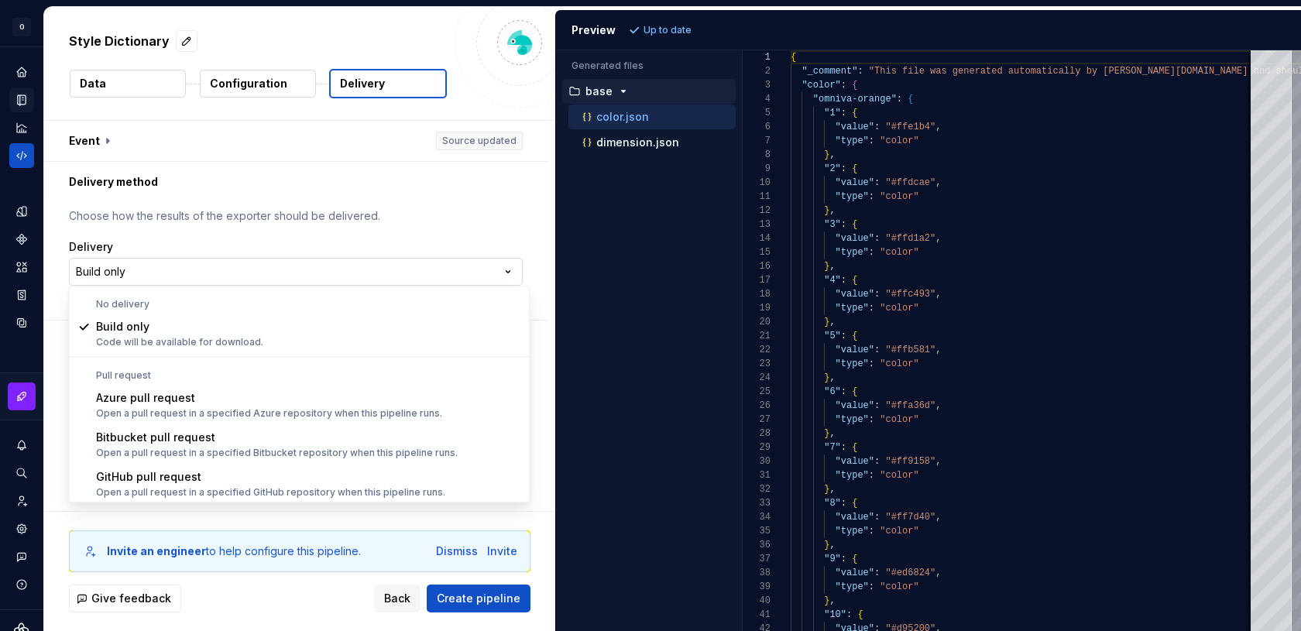
click at [332, 265] on html "**********" at bounding box center [650, 315] width 1301 height 631
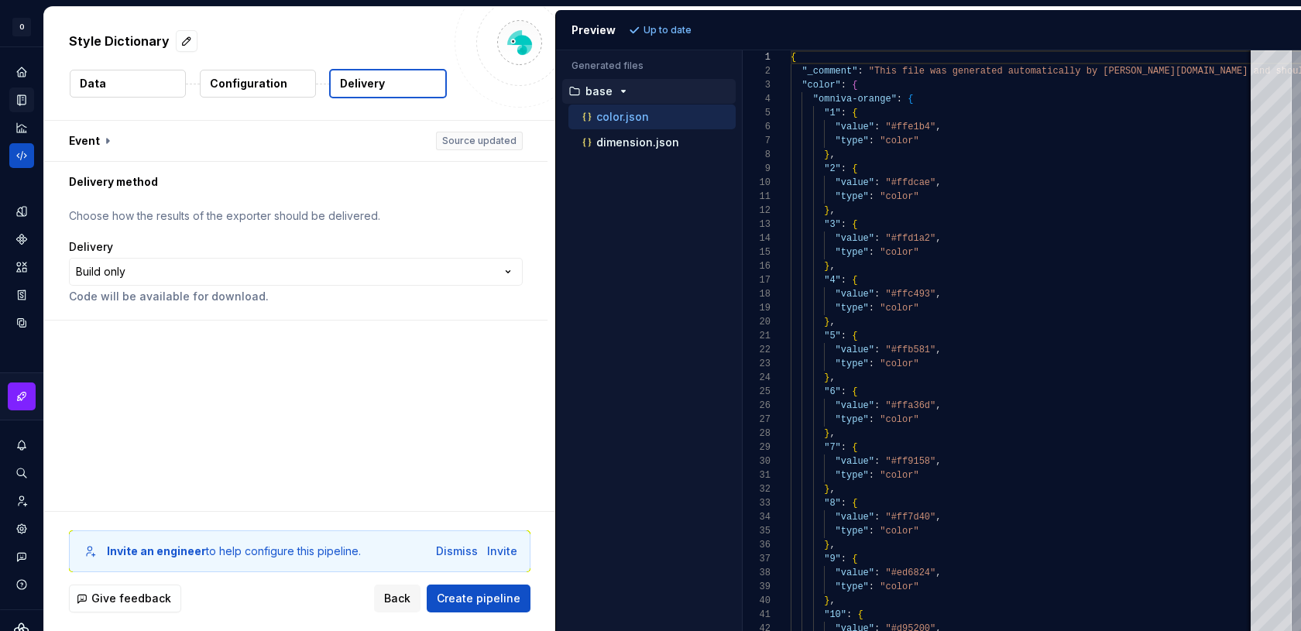
click at [349, 239] on html "**********" at bounding box center [650, 315] width 1301 height 631
click at [468, 600] on span "Create pipeline" at bounding box center [479, 598] width 84 height 15
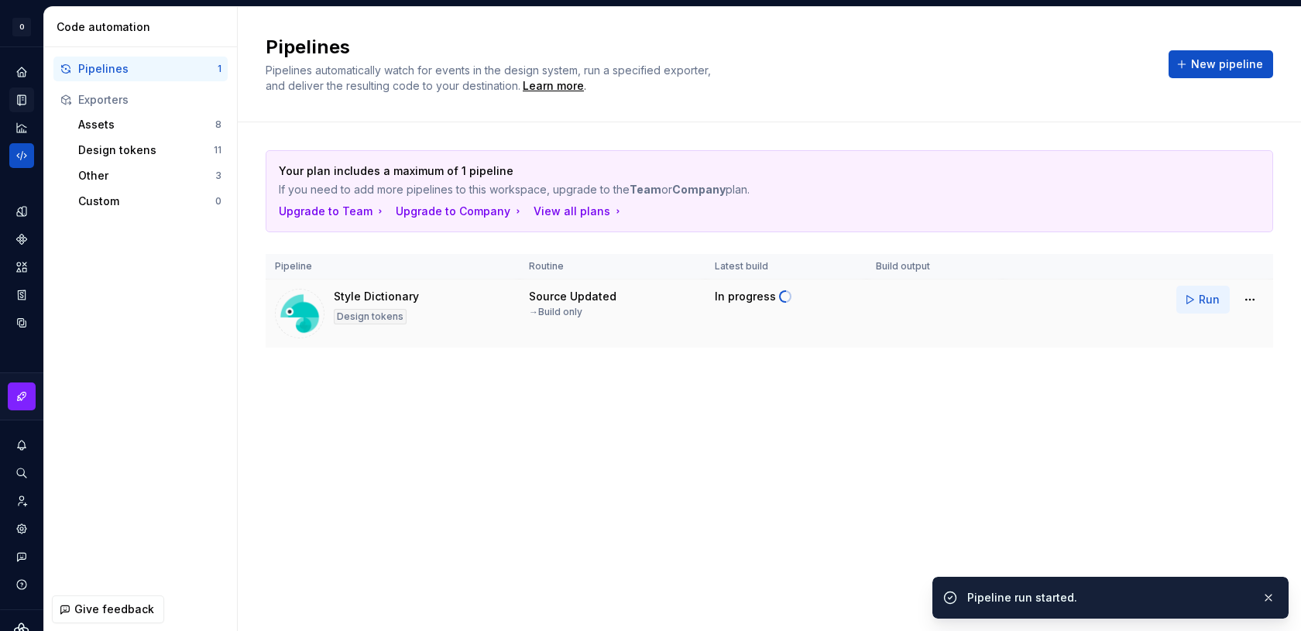
click at [1200, 302] on button "Run" at bounding box center [1203, 300] width 53 height 28
click at [1048, 390] on div "Your plan includes a maximum of 1 pipeline If you need to add more pipelines to…" at bounding box center [770, 264] width 1008 height 284
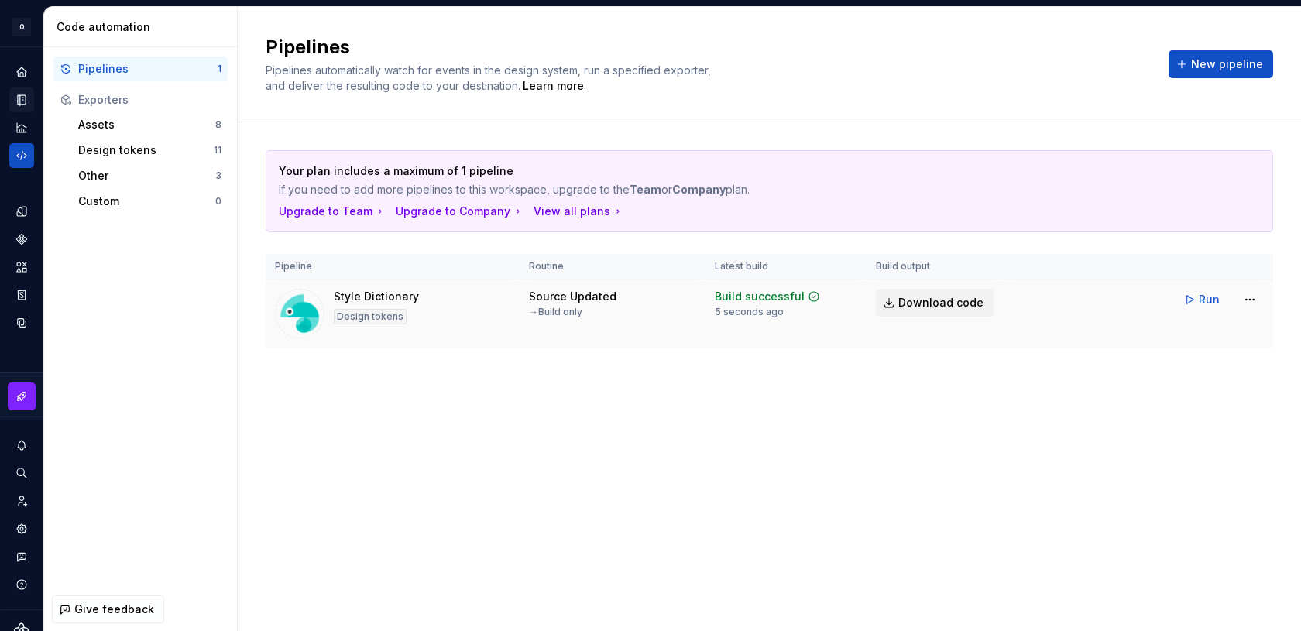
click at [953, 291] on link "Download code" at bounding box center [935, 303] width 118 height 28
